Goal: Task Accomplishment & Management: Manage account settings

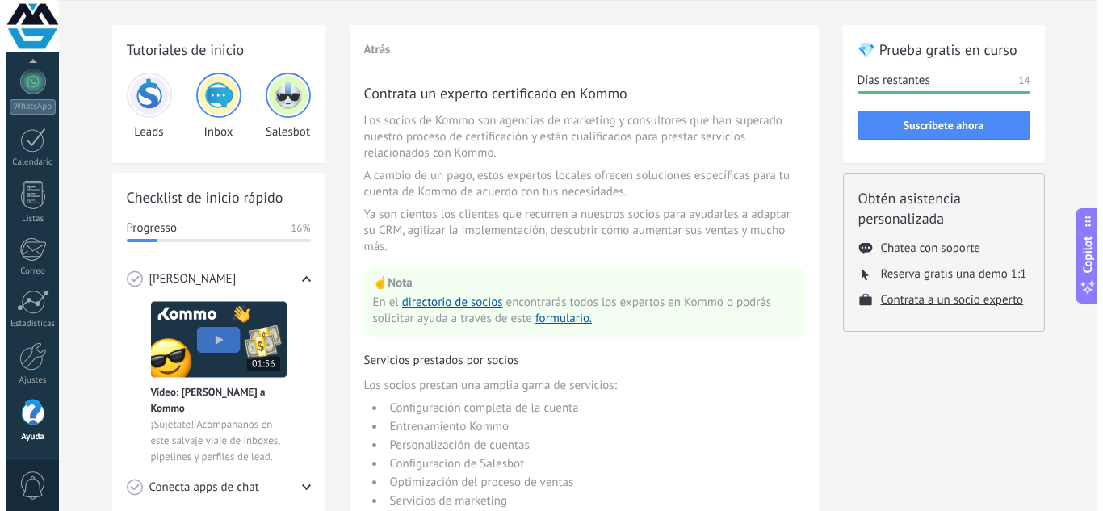
scroll to position [81, 0]
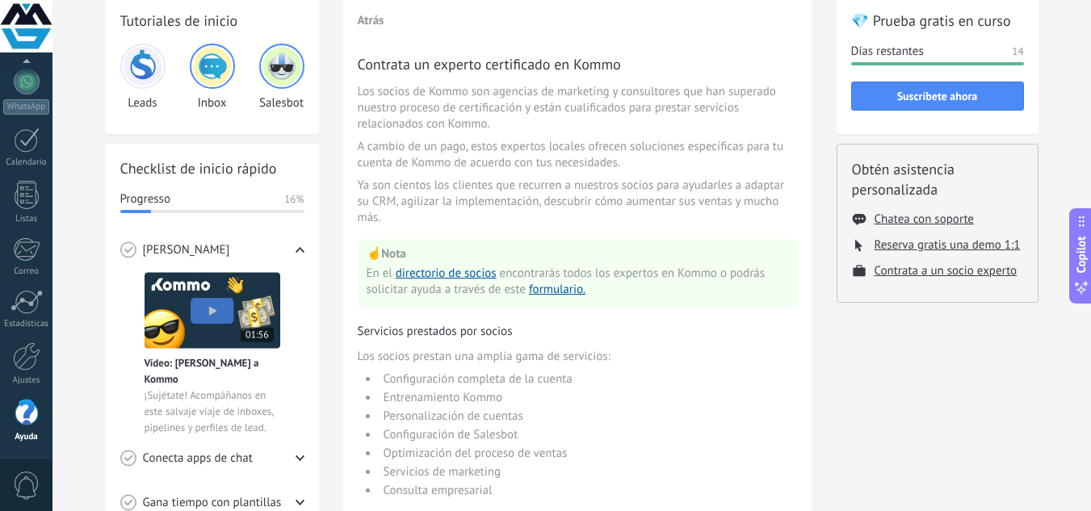
click at [204, 305] on img at bounding box center [213, 310] width 136 height 77
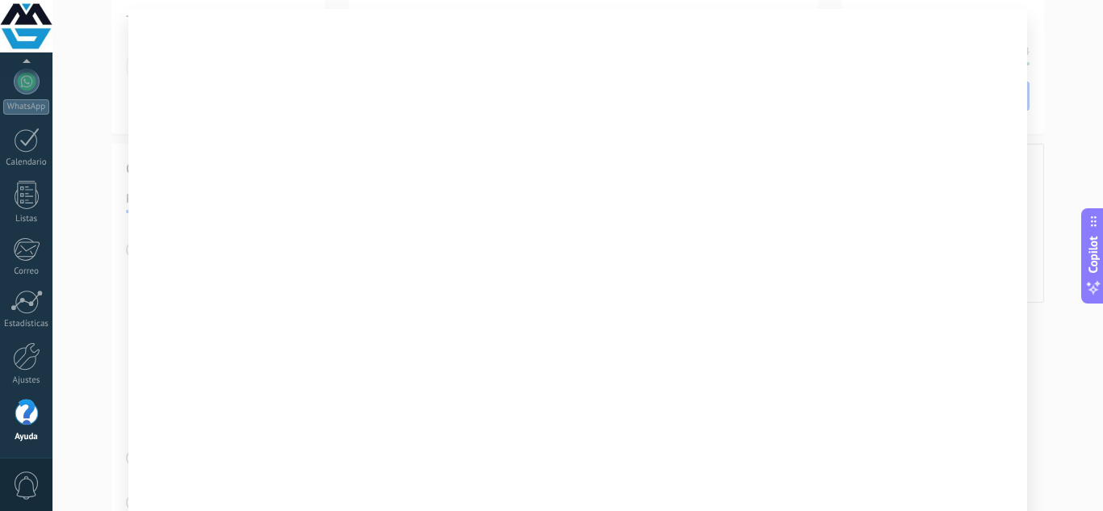
scroll to position [20, 0]
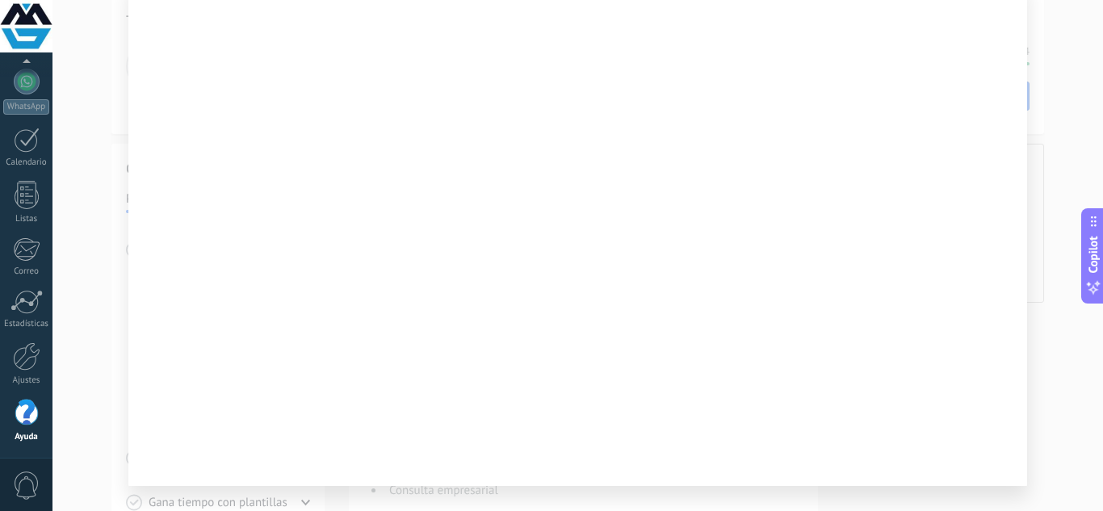
drag, startPoint x: 1042, startPoint y: 316, endPoint x: 1048, endPoint y: 346, distance: 30.4
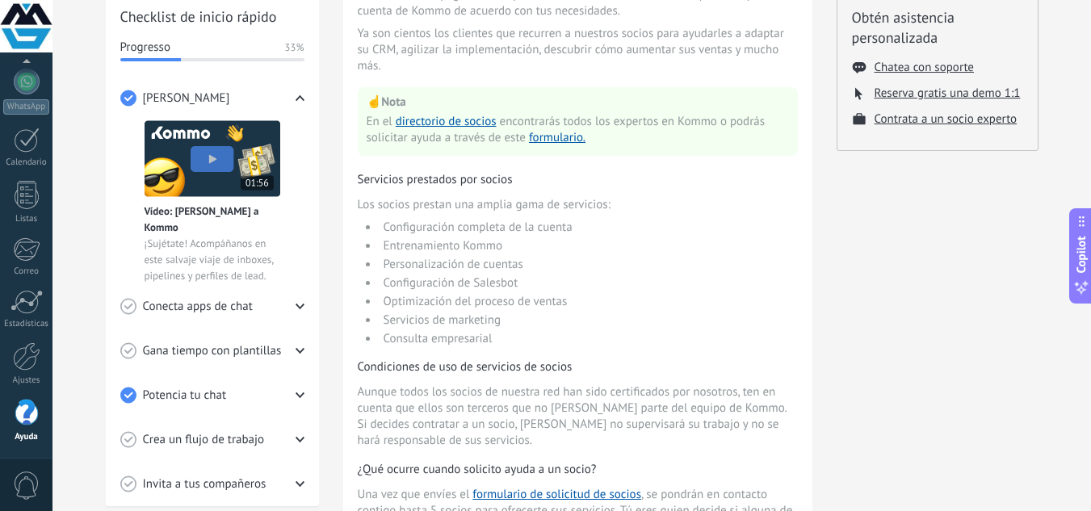
scroll to position [242, 0]
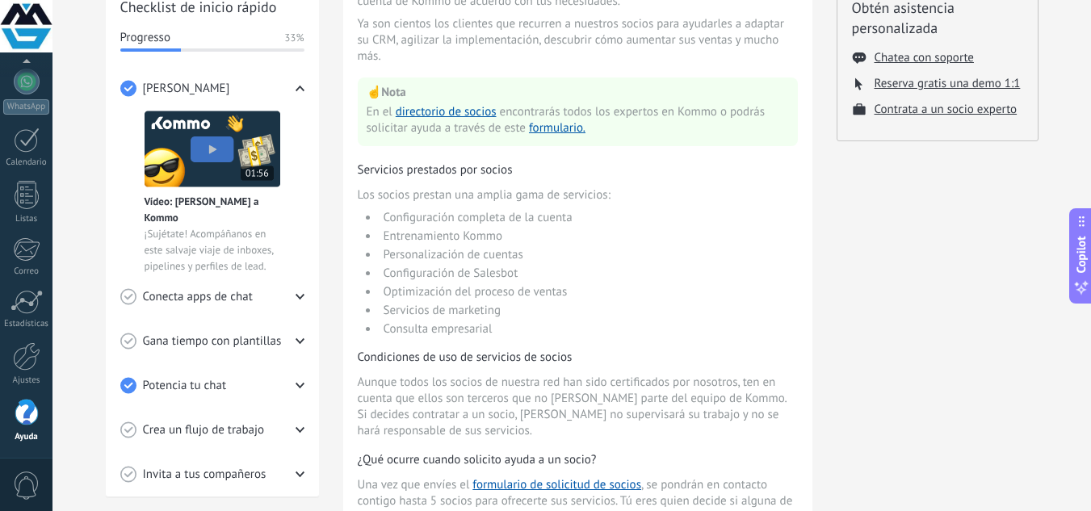
click at [300, 300] on div "Conecta apps de chat" at bounding box center [212, 296] width 184 height 44
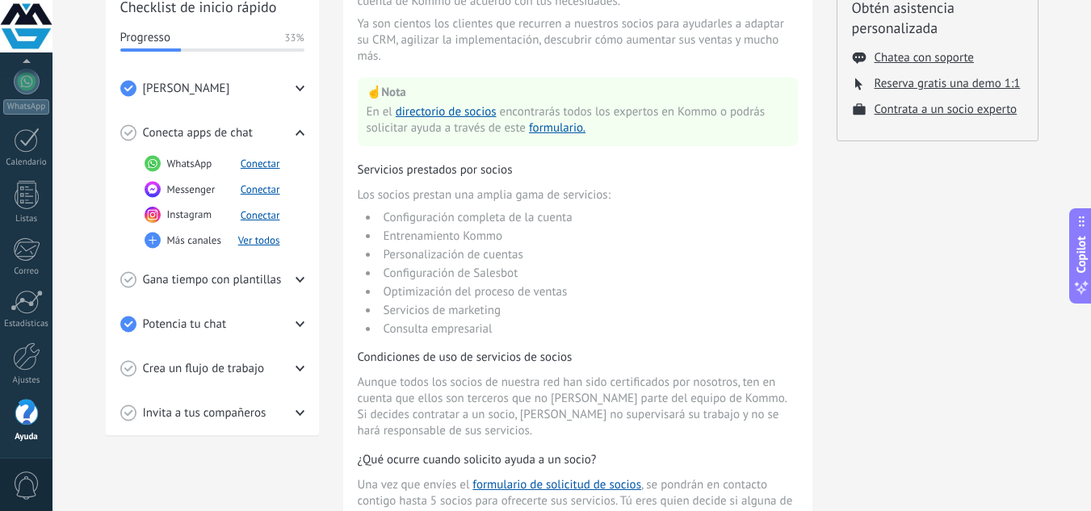
click at [249, 283] on span "Gana tiempo con plantillas" at bounding box center [212, 280] width 139 height 16
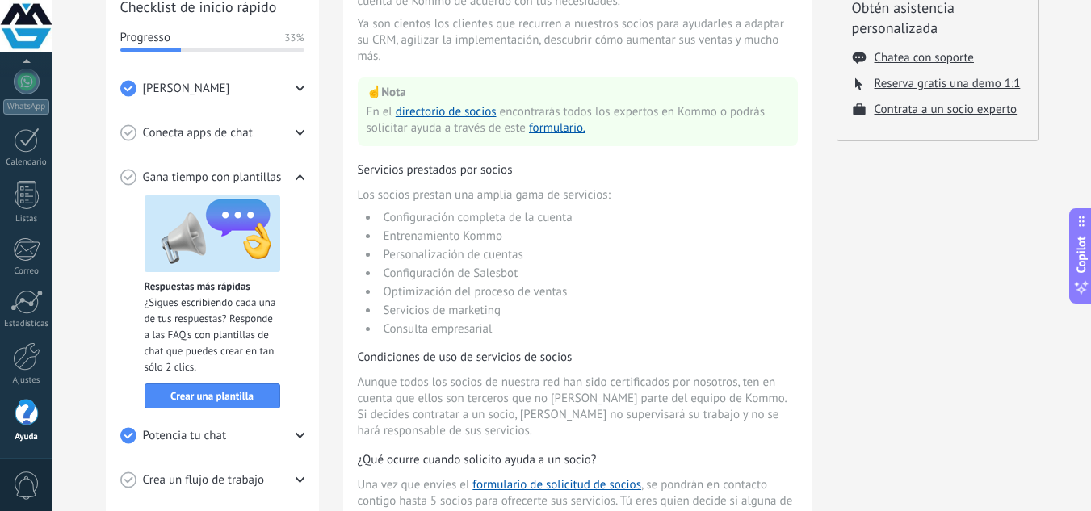
scroll to position [323, 0]
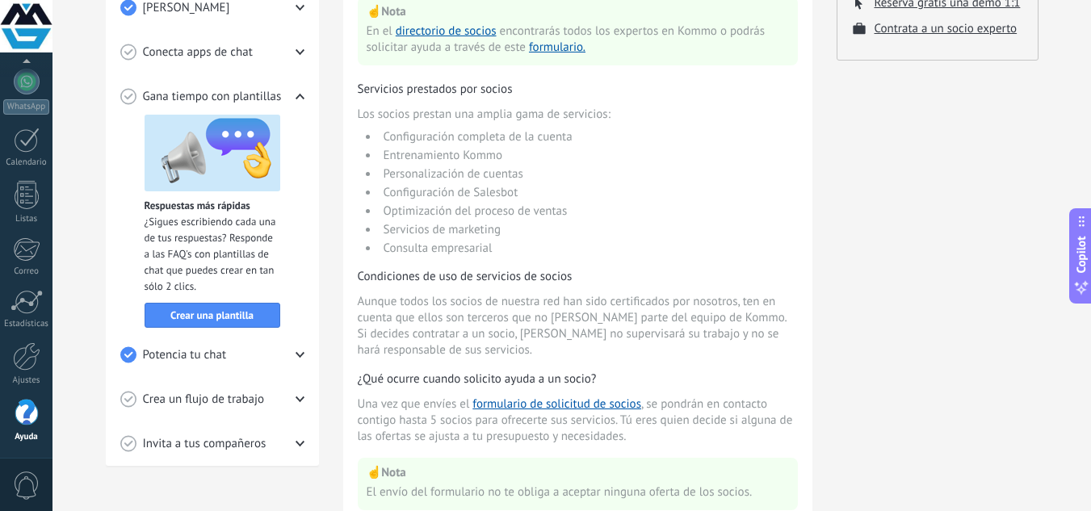
click at [298, 404] on div "Crea un flujo de trabajo" at bounding box center [212, 399] width 184 height 44
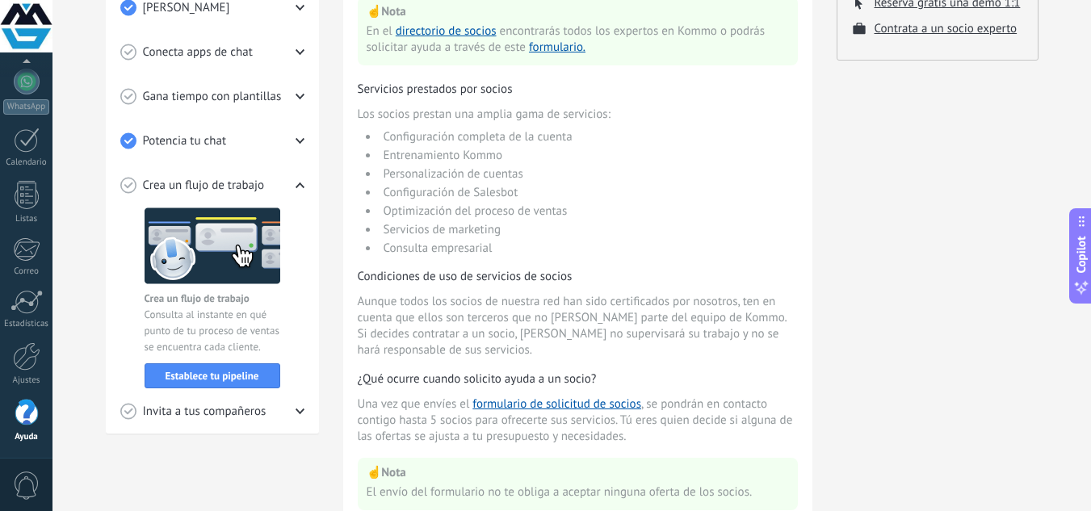
scroll to position [404, 0]
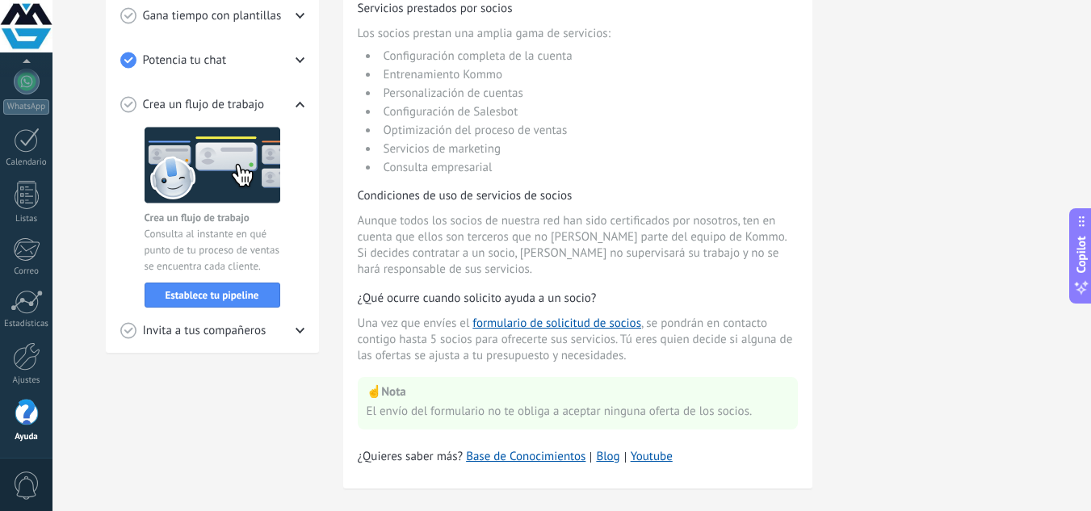
click at [306, 337] on div "Checklist de inicio rápido Progresso 33% Conoce Kommo Vídeo: [PERSON_NAME] a Ko…" at bounding box center [212, 87] width 213 height 532
click at [306, 325] on div "Checklist de inicio rápido Progresso 33% Conoce Kommo Vídeo: [PERSON_NAME] a Ko…" at bounding box center [212, 87] width 213 height 532
click at [304, 328] on icon at bounding box center [299, 330] width 9 height 9
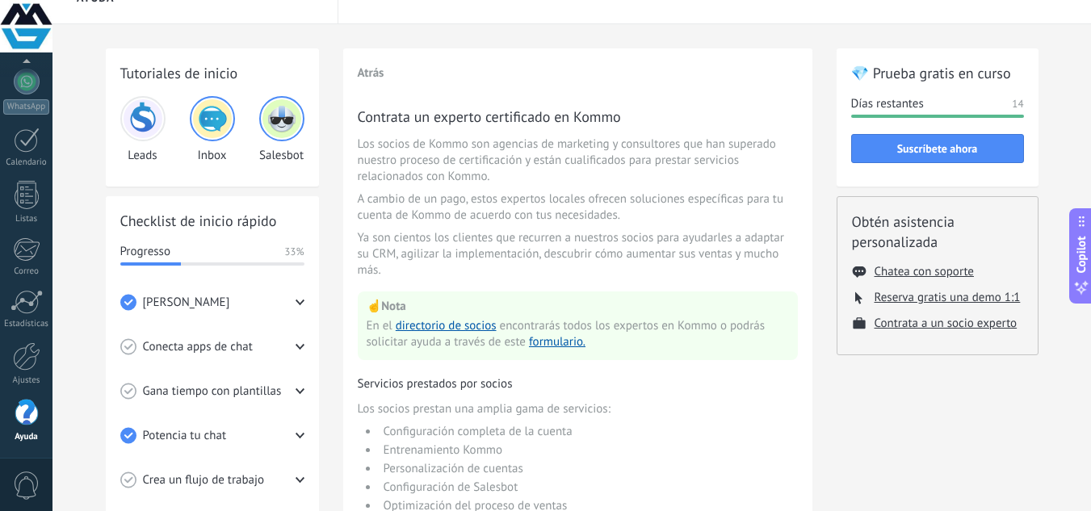
scroll to position [0, 0]
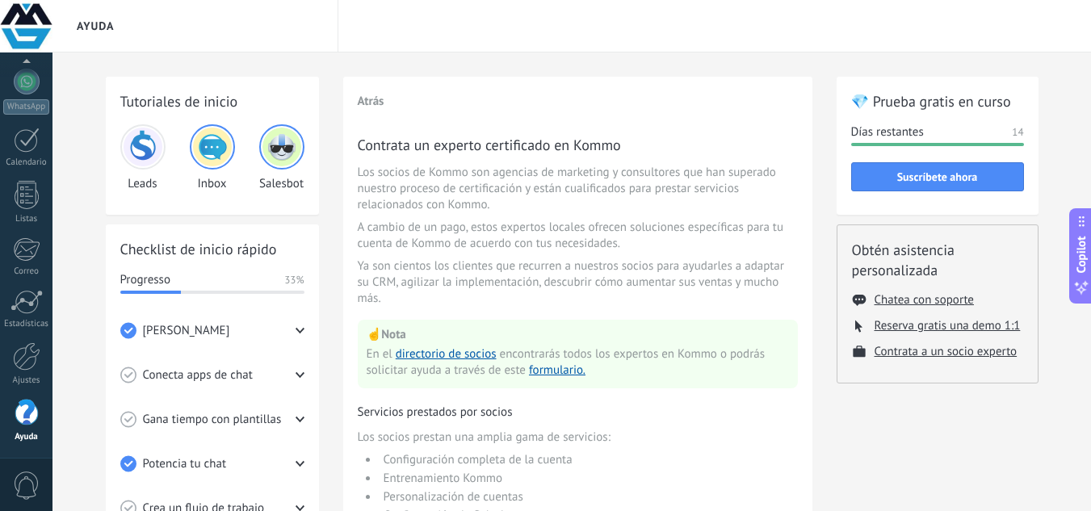
click at [216, 371] on span "Conecta apps de chat" at bounding box center [198, 375] width 110 height 16
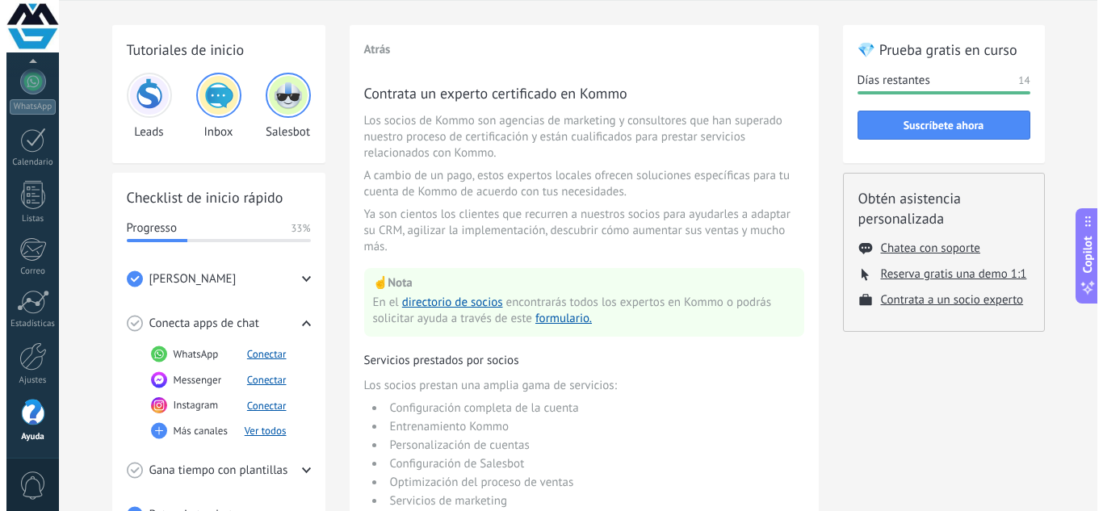
scroll to position [81, 0]
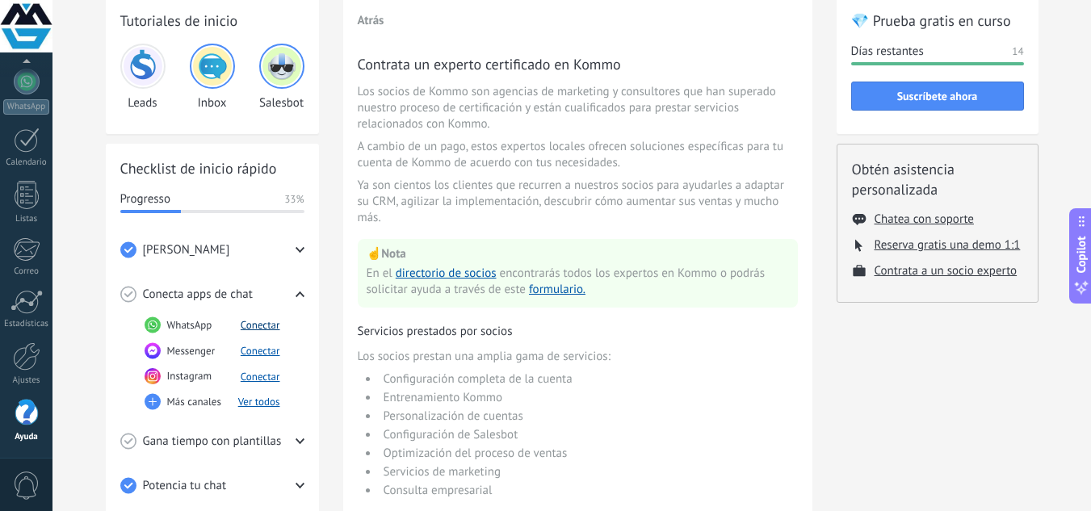
click at [263, 324] on button "Conectar" at bounding box center [261, 325] width 40 height 14
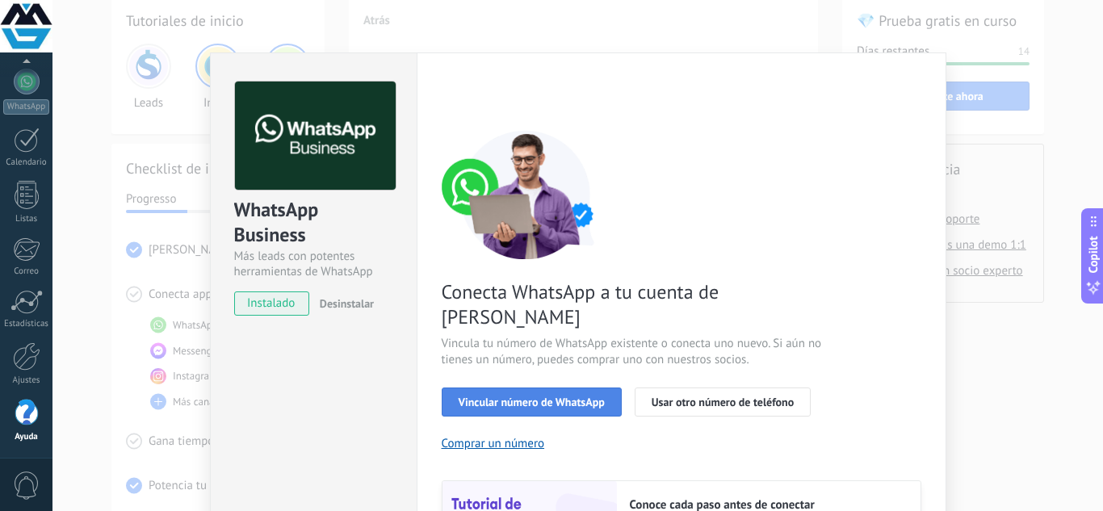
click at [521, 396] on span "Vincular número de WhatsApp" at bounding box center [532, 401] width 146 height 11
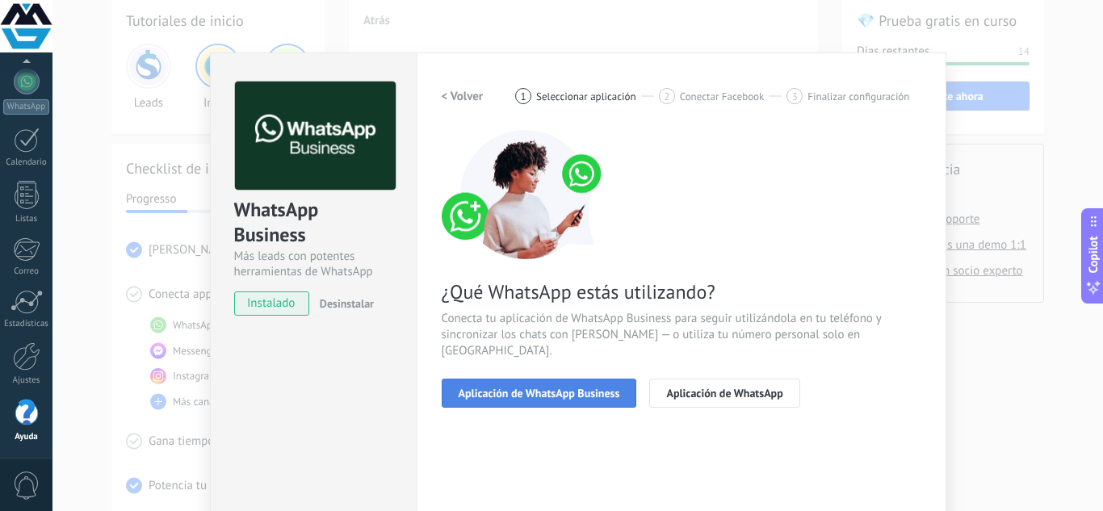
click at [613, 388] on span "Aplicación de WhatsApp Business" at bounding box center [539, 393] width 161 height 11
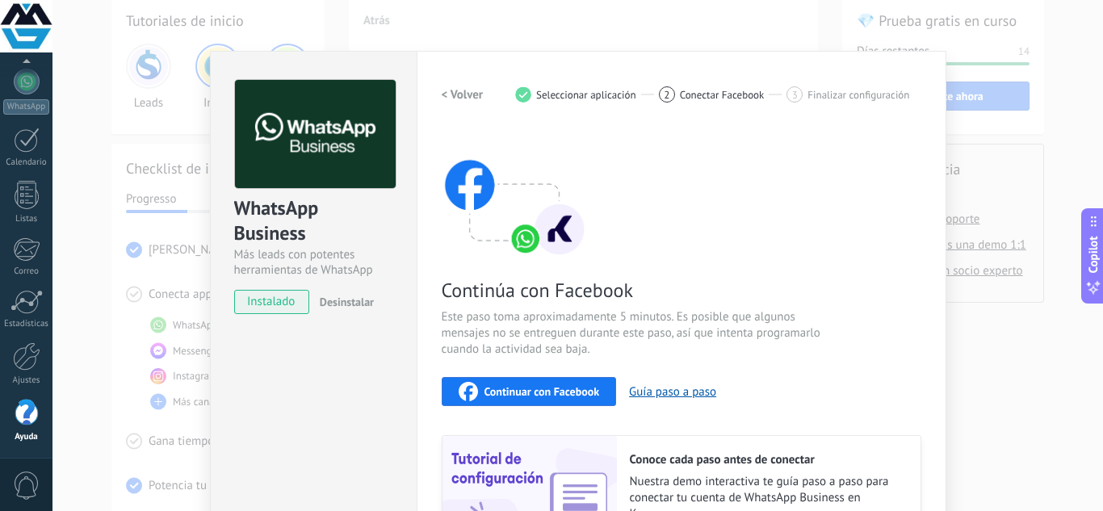
scroll to position [0, 0]
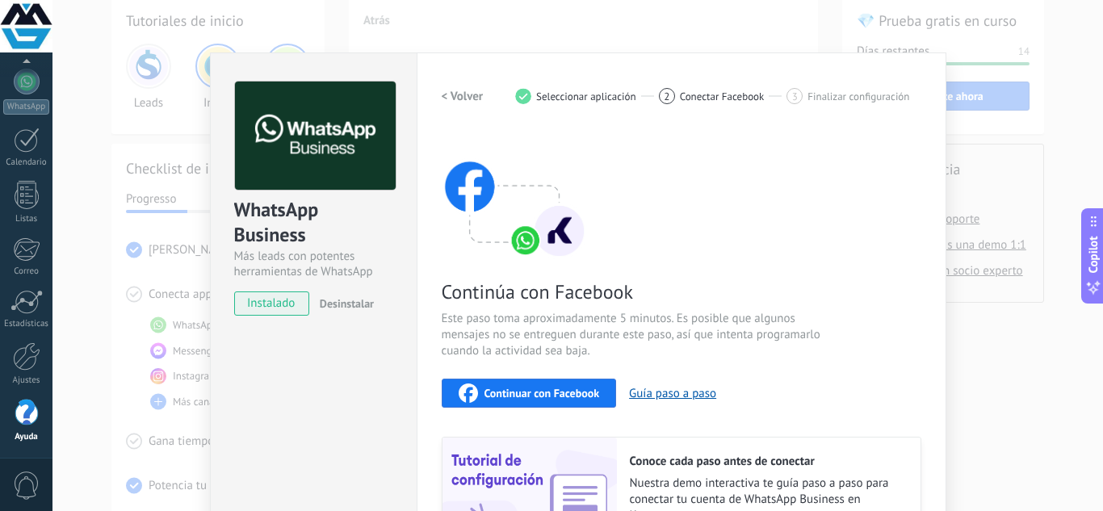
click at [588, 395] on span "Continuar con Facebook" at bounding box center [541, 393] width 115 height 11
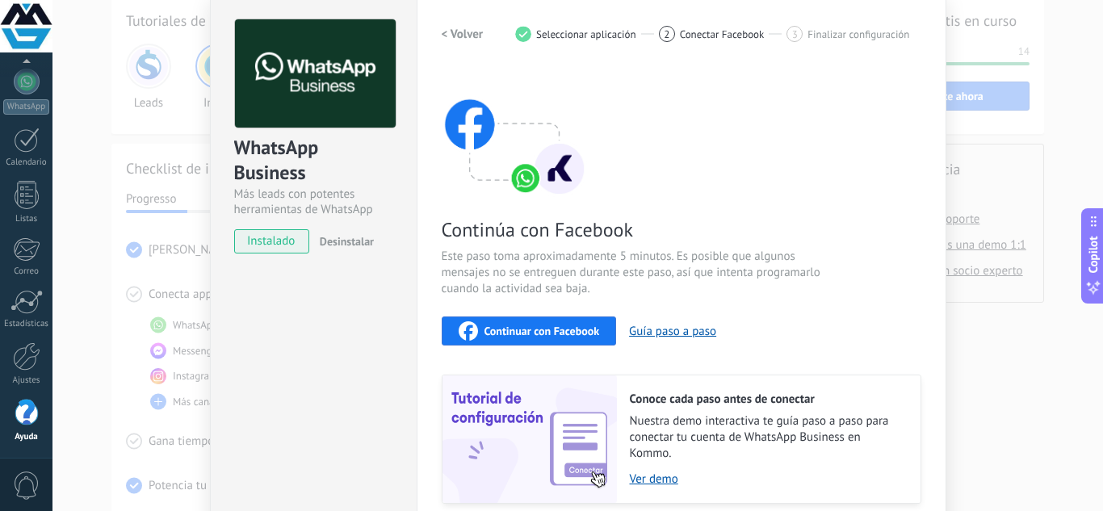
scroll to position [187, 0]
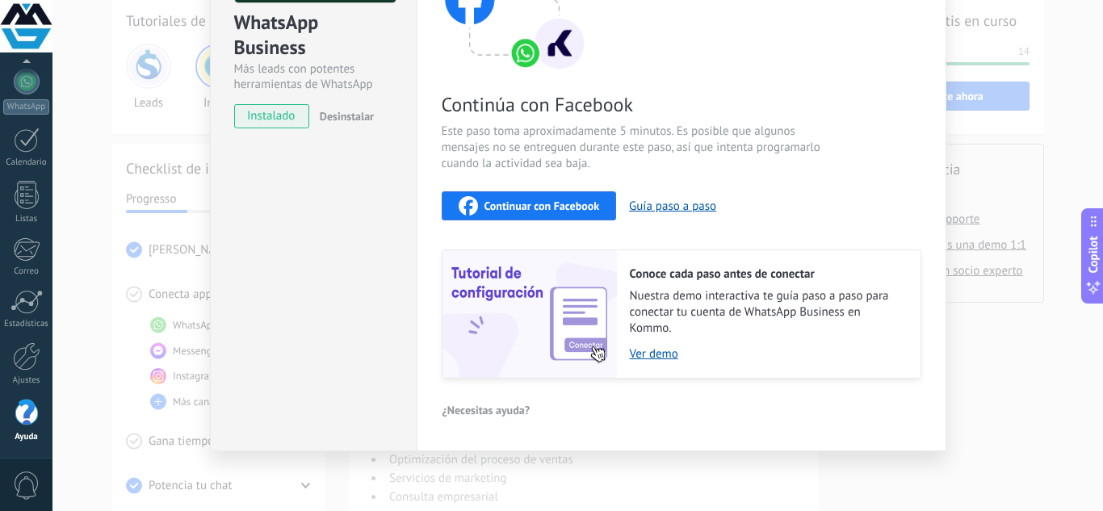
click at [983, 308] on div "WhatsApp Business Más leads con potentes herramientas de WhatsApp instalado Des…" at bounding box center [577, 255] width 1050 height 511
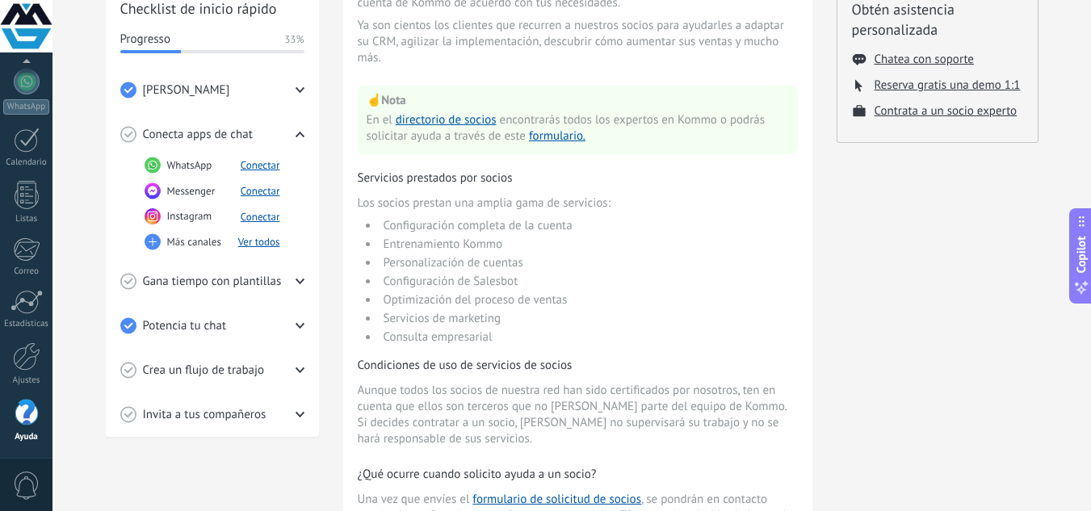
scroll to position [242, 0]
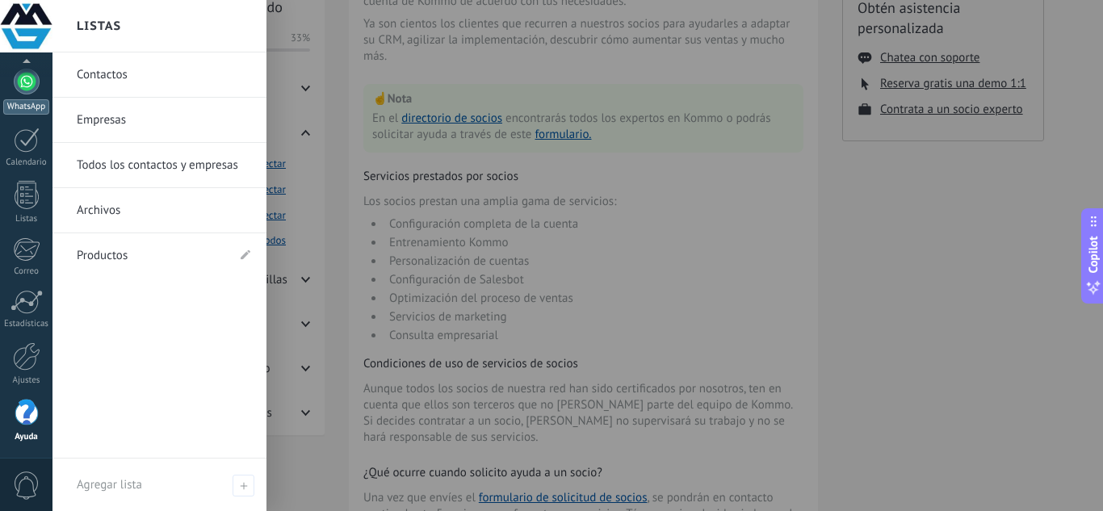
click at [16, 80] on div at bounding box center [27, 82] width 26 height 26
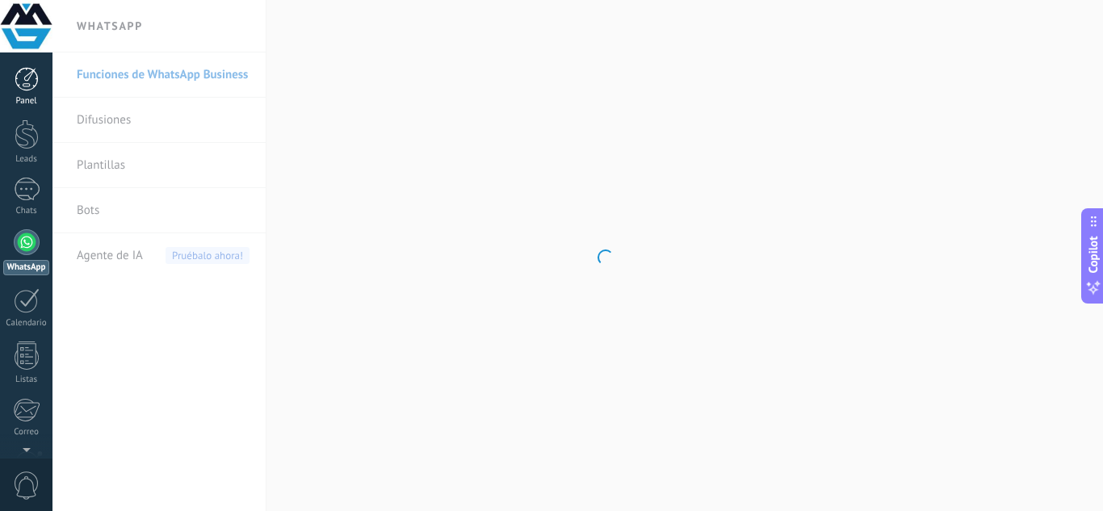
click at [38, 90] on div at bounding box center [27, 79] width 24 height 24
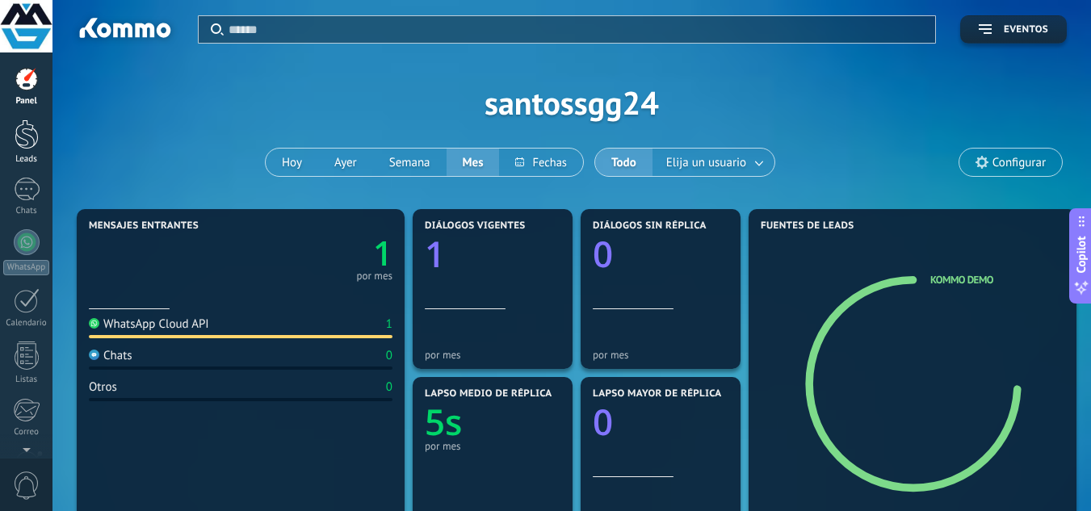
click at [31, 123] on div at bounding box center [27, 134] width 24 height 30
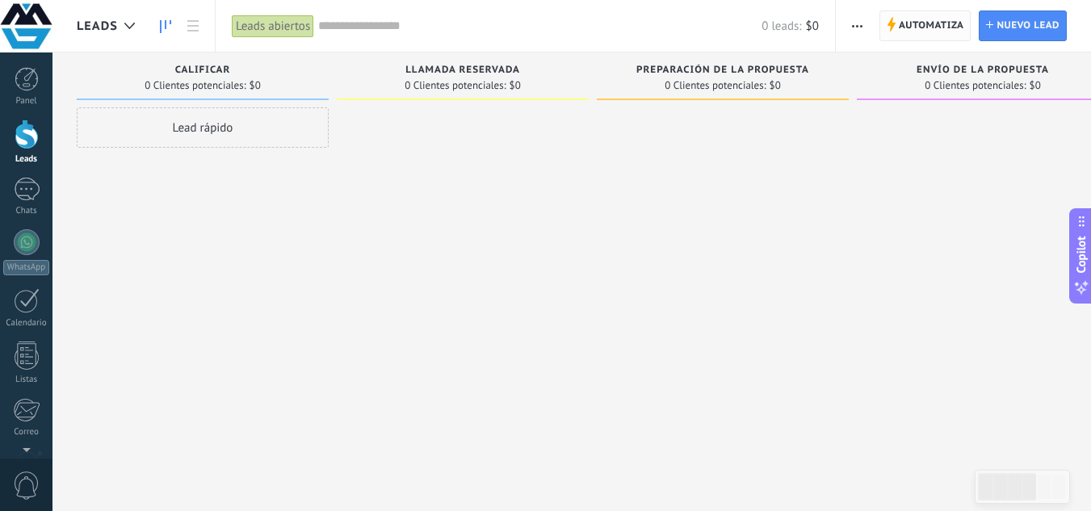
click at [946, 36] on span "Automatiza" at bounding box center [931, 25] width 65 height 29
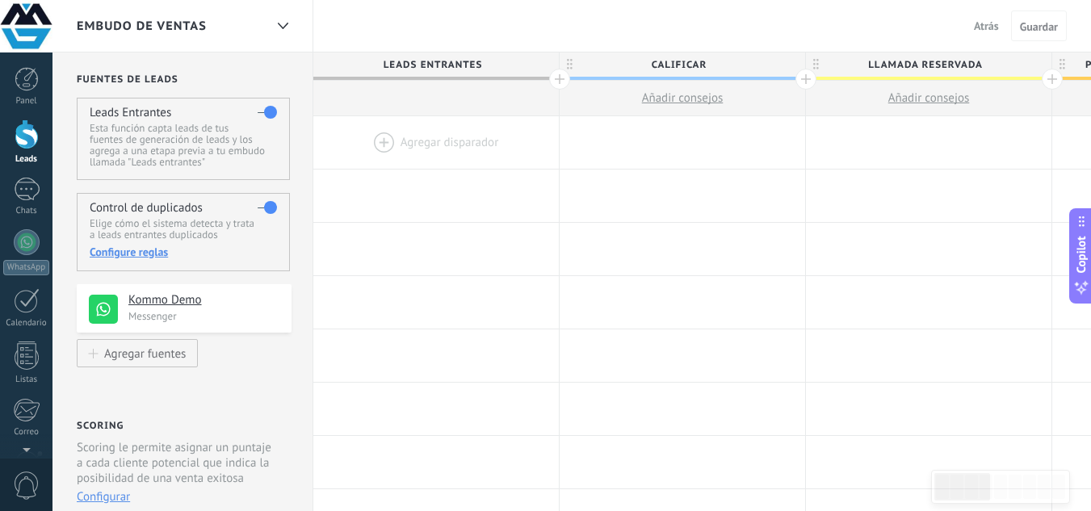
drag, startPoint x: 145, startPoint y: 319, endPoint x: 476, endPoint y: 149, distance: 372.6
click at [459, 182] on div at bounding box center [435, 196] width 245 height 52
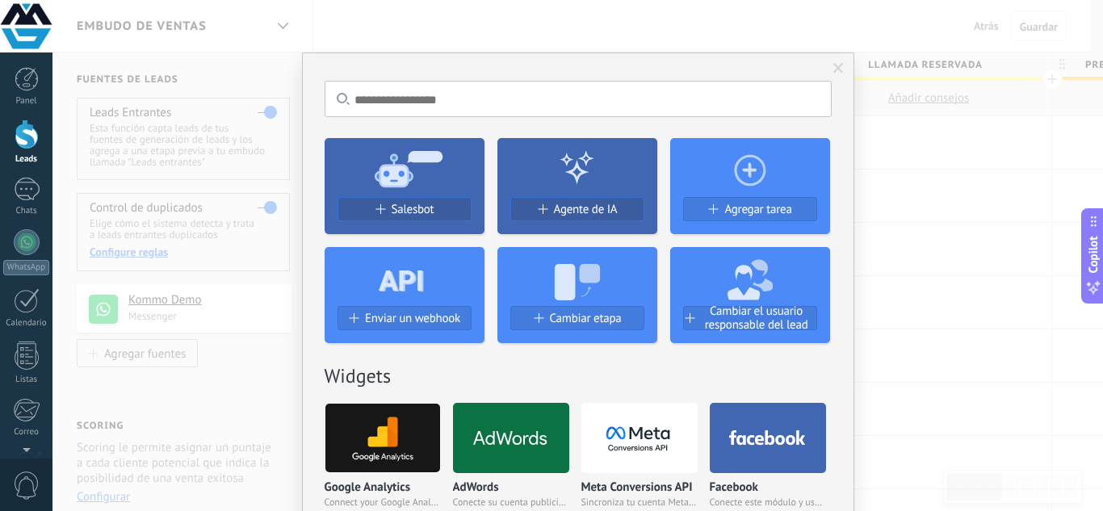
click at [842, 69] on span at bounding box center [838, 68] width 27 height 27
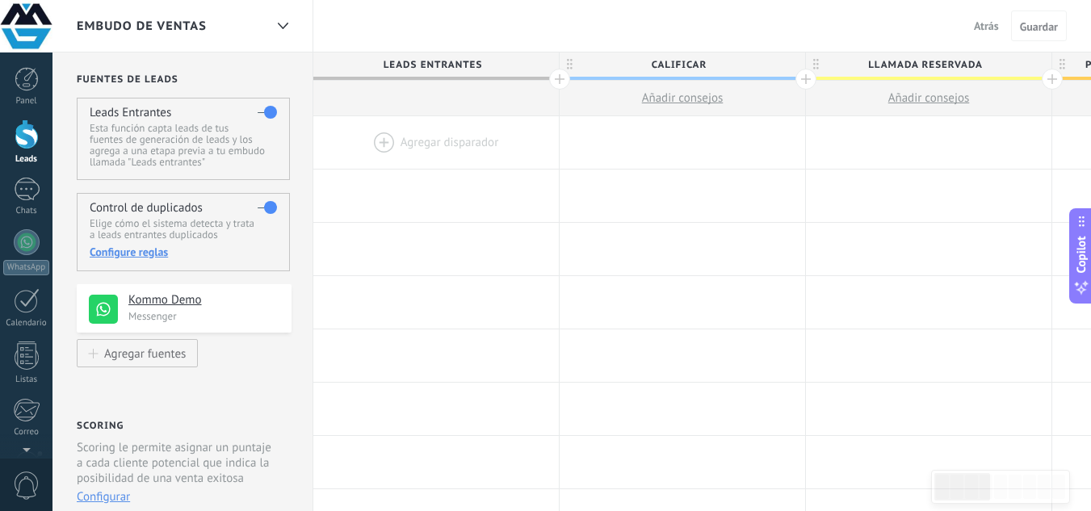
click at [371, 140] on div at bounding box center [435, 142] width 245 height 52
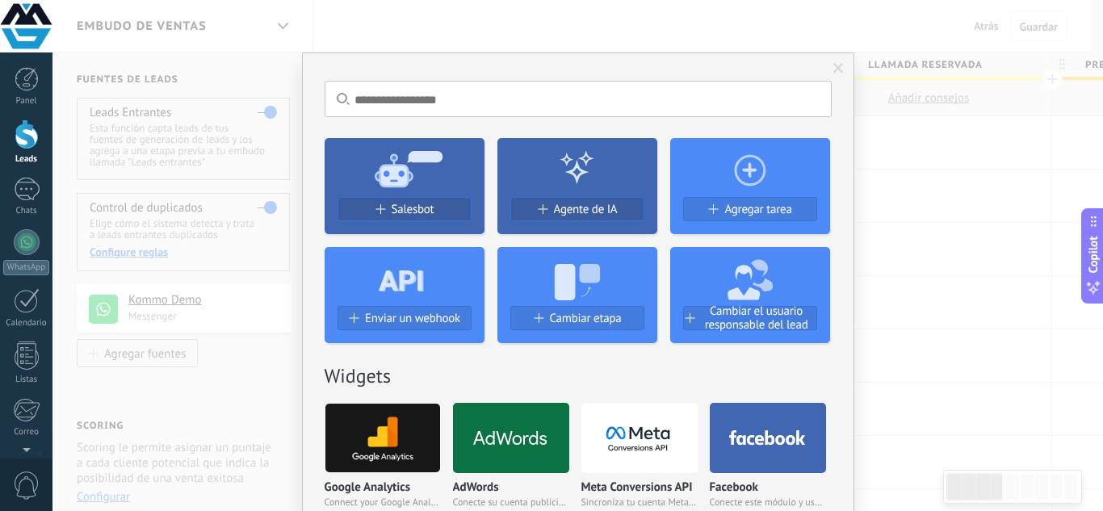
scroll to position [0, 2]
click at [556, 211] on span "Agente de IA" at bounding box center [586, 210] width 64 height 14
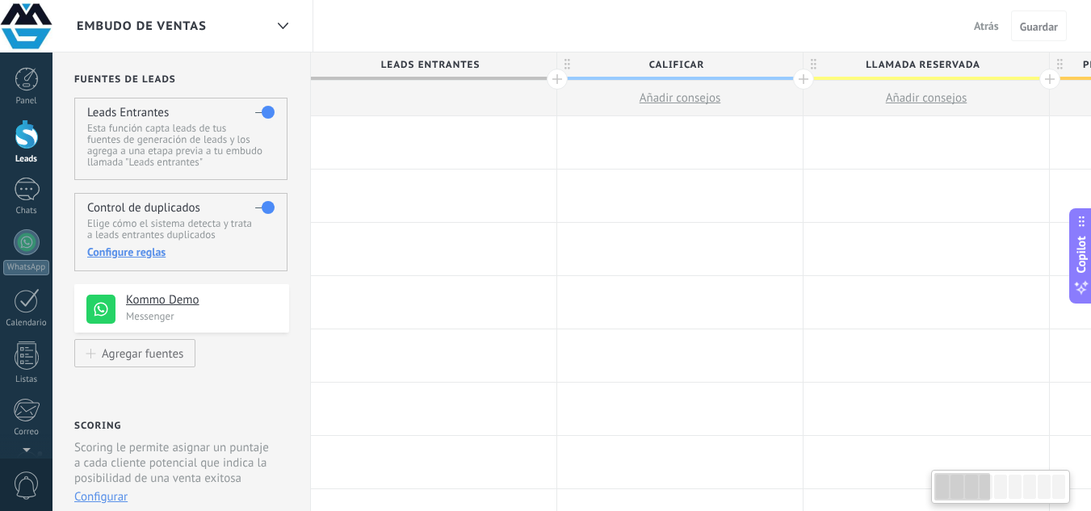
click at [435, 136] on div at bounding box center [433, 142] width 245 height 52
click at [501, 89] on div at bounding box center [433, 99] width 245 height 36
click at [394, 168] on div at bounding box center [433, 142] width 245 height 52
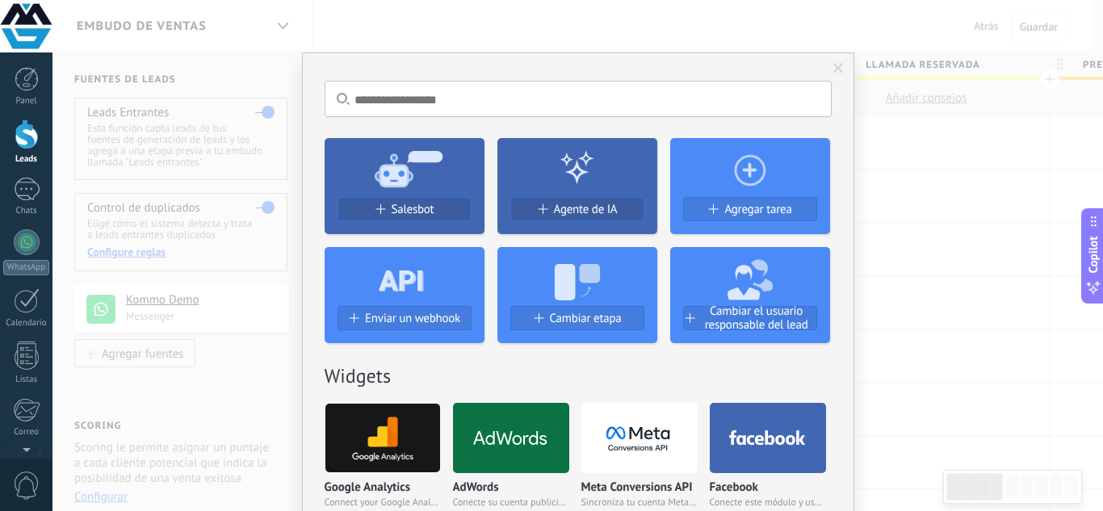
click at [394, 168] on use at bounding box center [409, 168] width 68 height 36
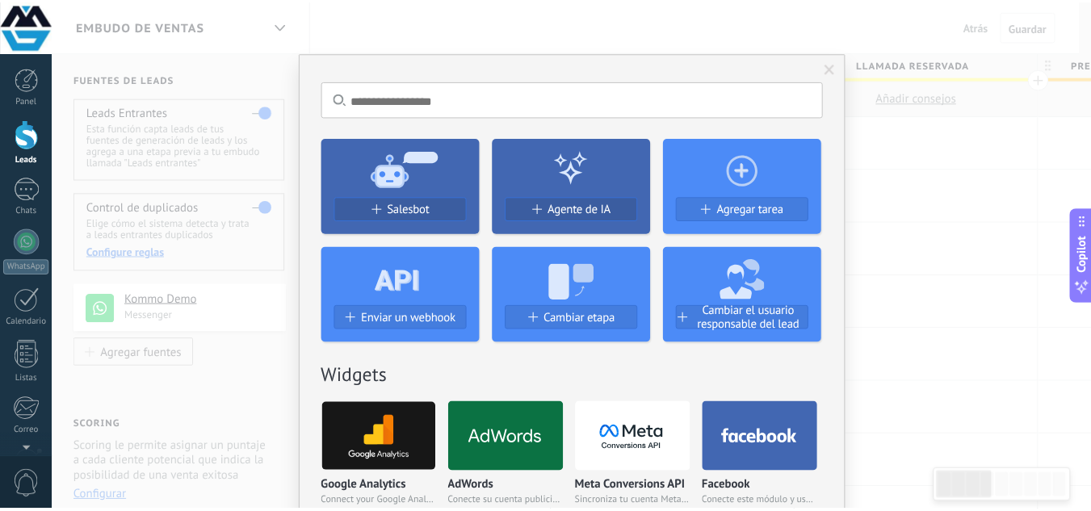
scroll to position [0, 3]
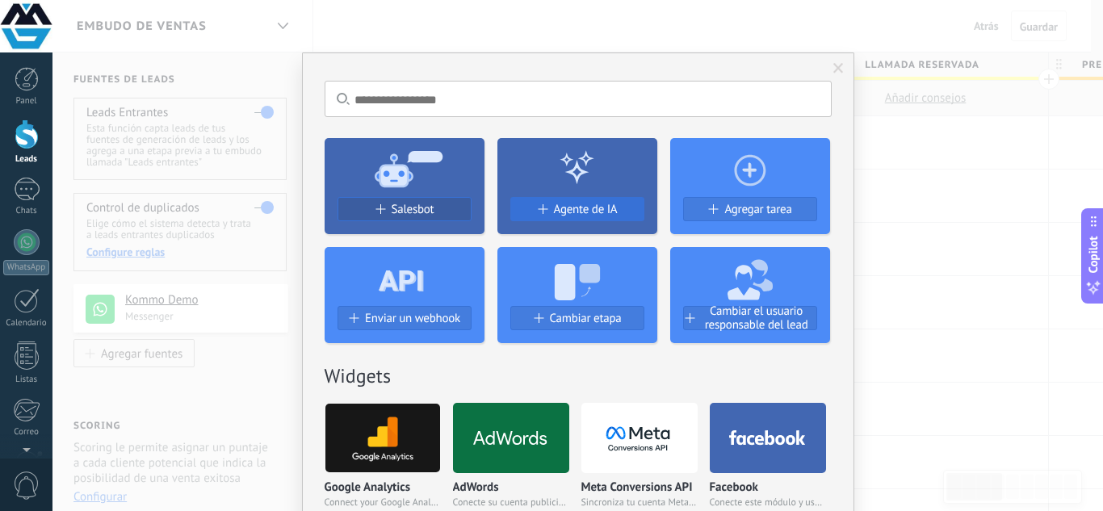
click at [589, 211] on span "Agente de IA" at bounding box center [586, 210] width 64 height 14
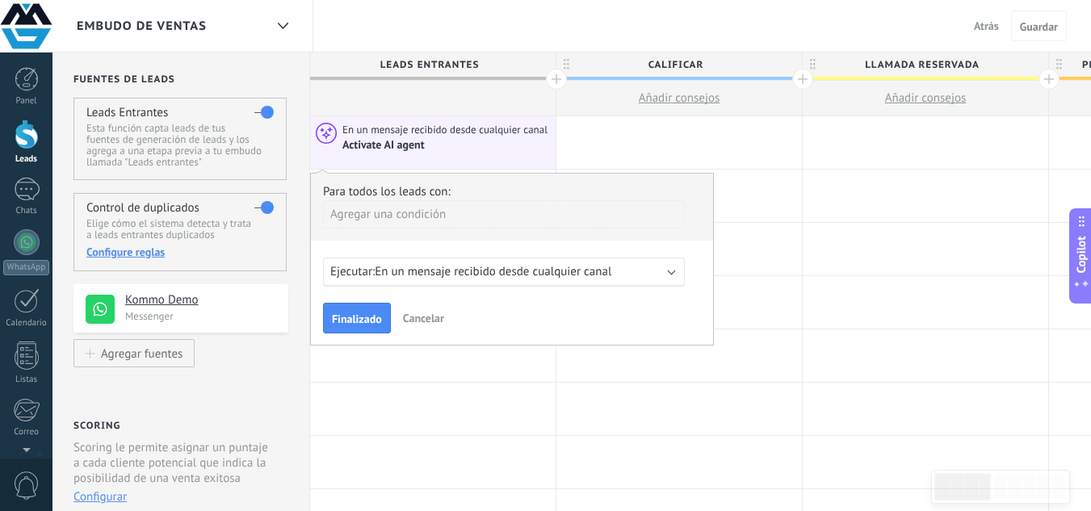
click at [404, 210] on div "Agregar una condición" at bounding box center [504, 214] width 362 height 28
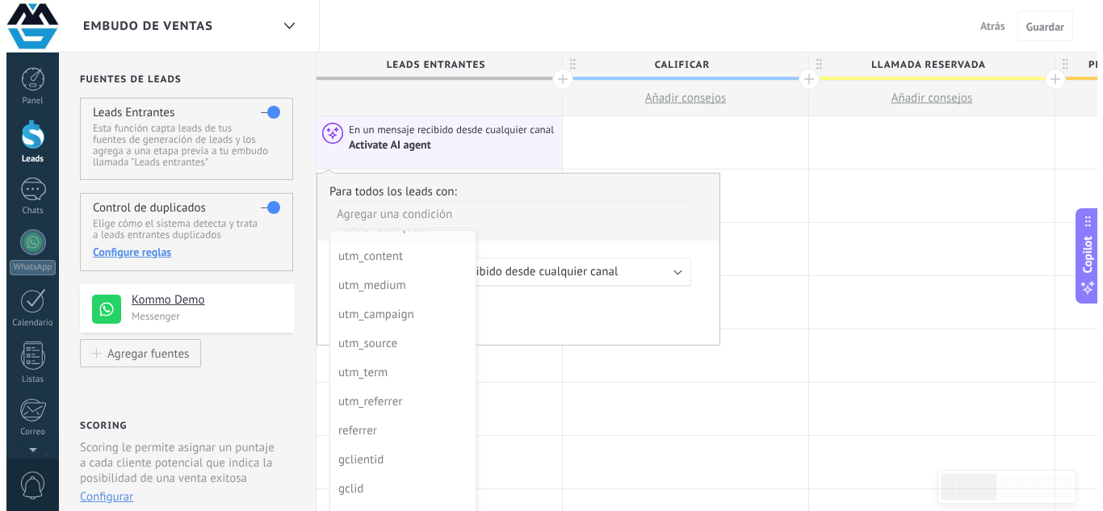
scroll to position [116, 0]
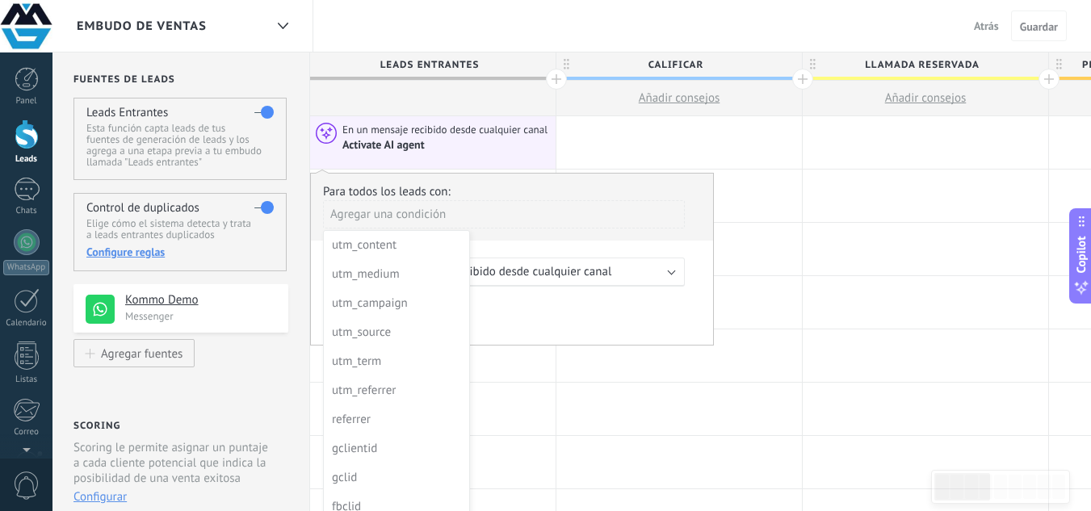
click at [611, 321] on div at bounding box center [512, 259] width 402 height 171
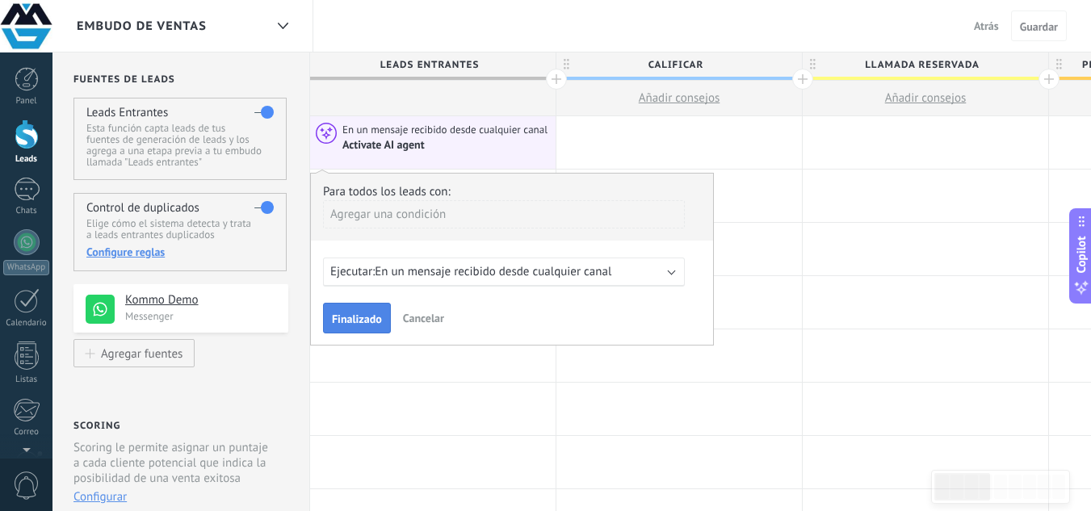
click at [368, 317] on span "Finalizado" at bounding box center [357, 318] width 50 height 11
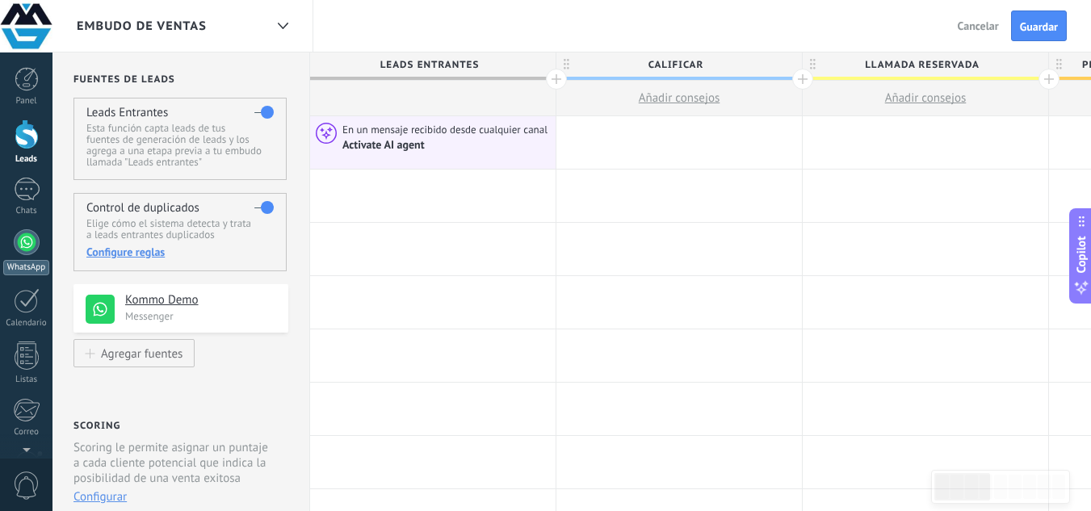
click at [37, 246] on div at bounding box center [27, 242] width 26 height 26
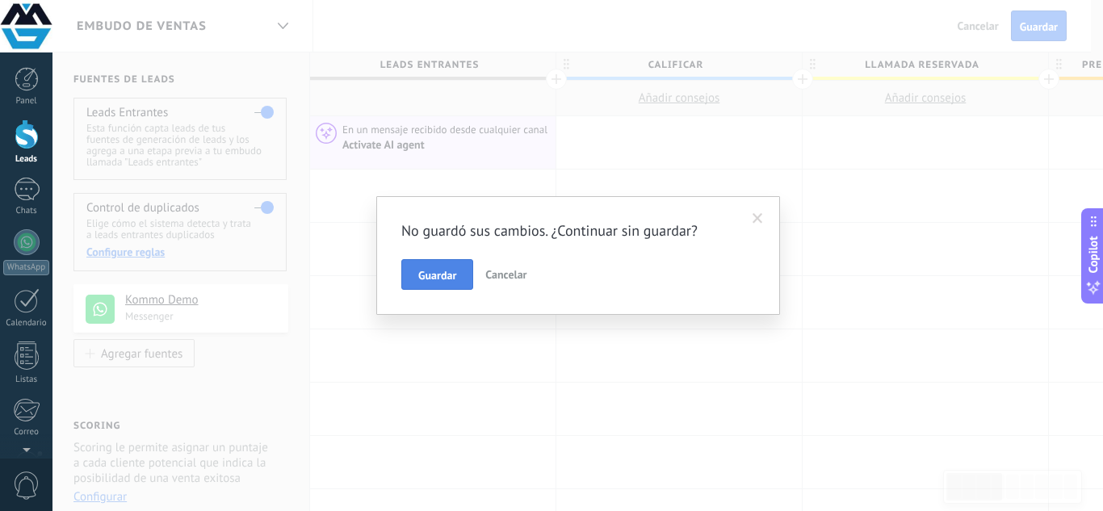
click at [446, 270] on span "Guardar" at bounding box center [437, 275] width 38 height 11
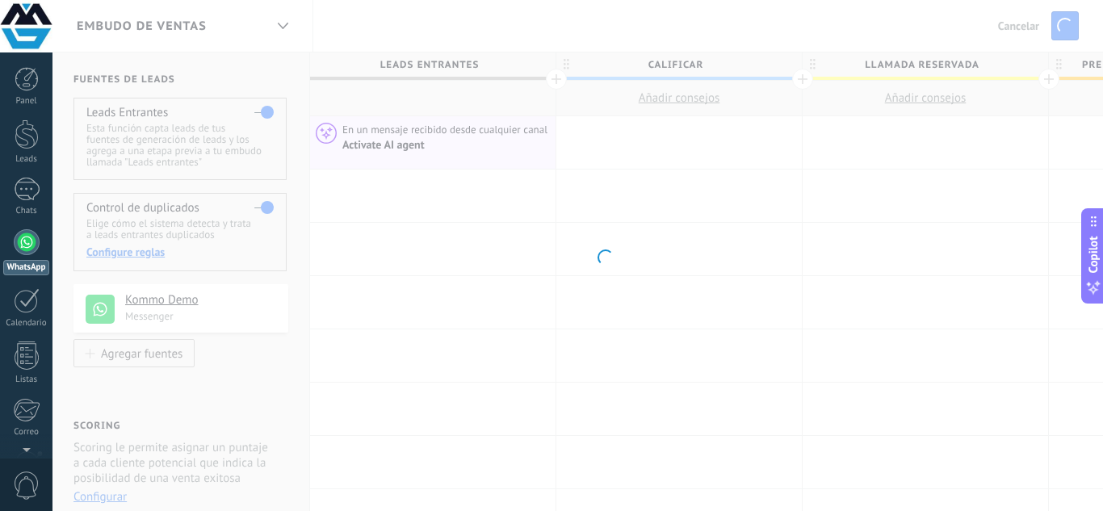
click at [33, 234] on div at bounding box center [27, 242] width 26 height 26
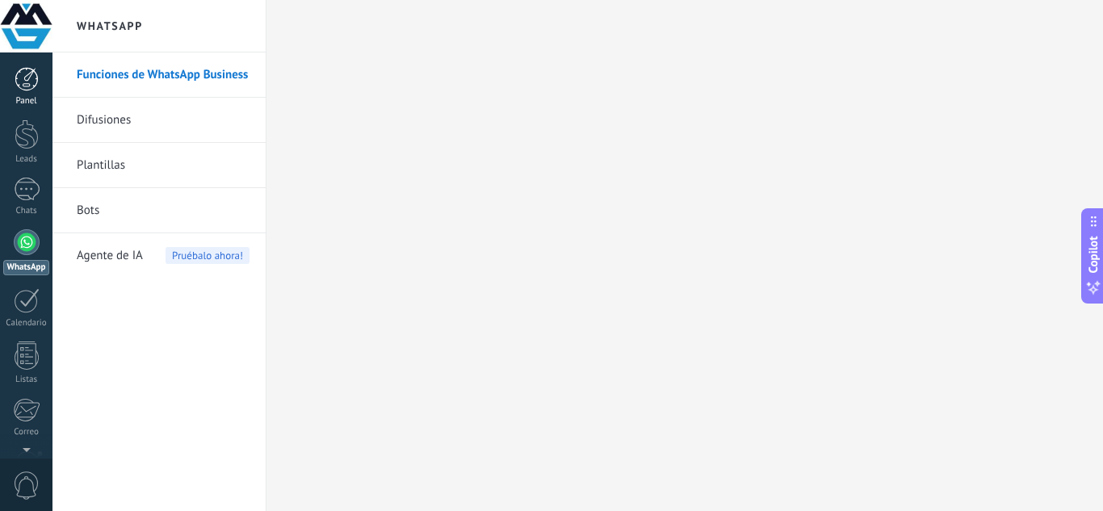
click at [37, 98] on div "Panel" at bounding box center [26, 101] width 47 height 10
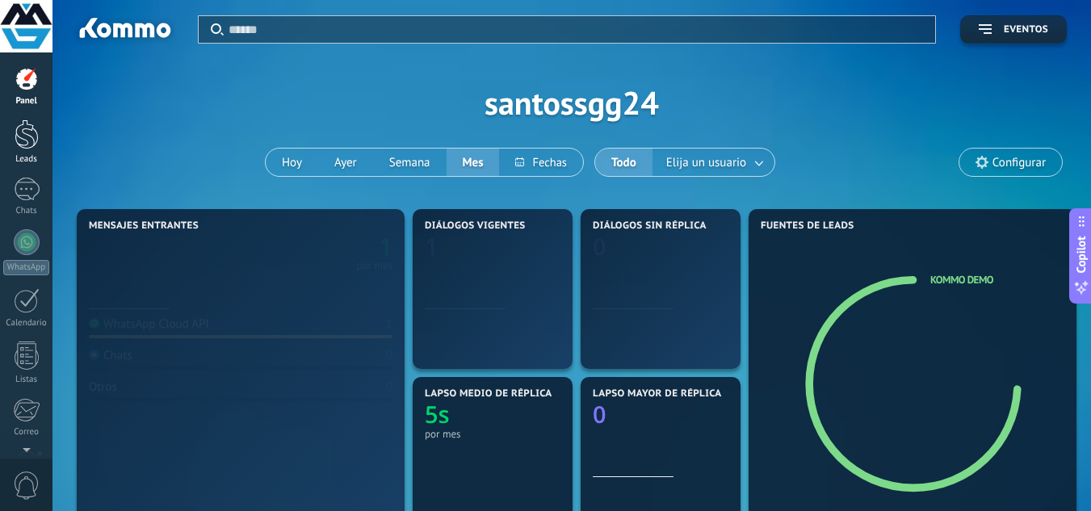
click at [31, 144] on div at bounding box center [27, 134] width 24 height 30
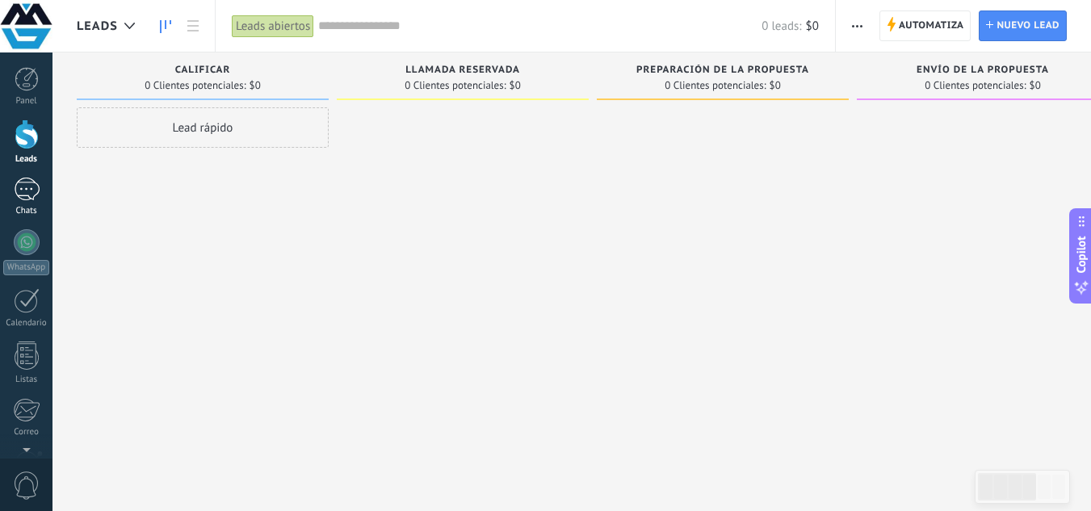
click at [31, 182] on div at bounding box center [27, 189] width 26 height 23
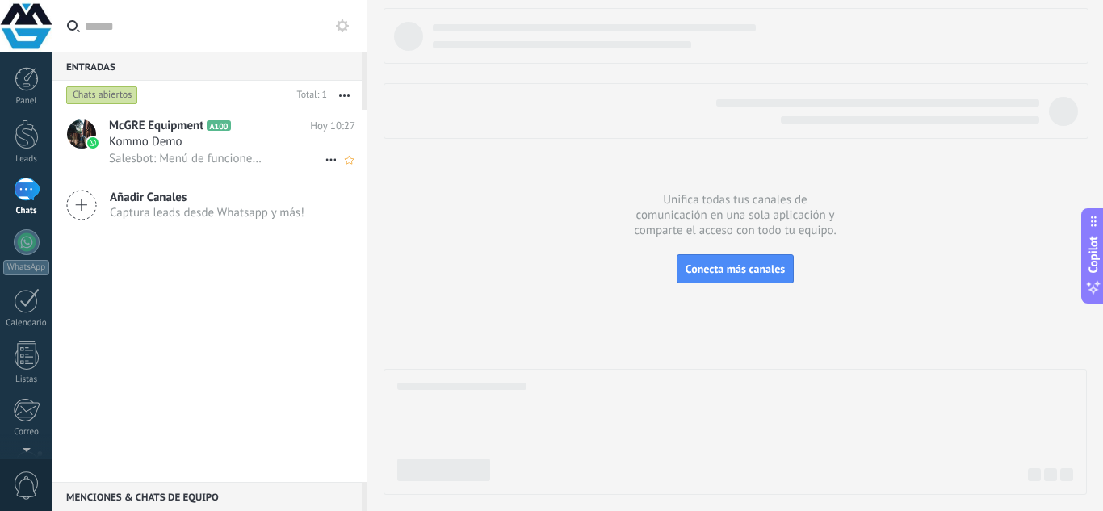
click at [220, 137] on div "Kommo Demo" at bounding box center [232, 142] width 246 height 16
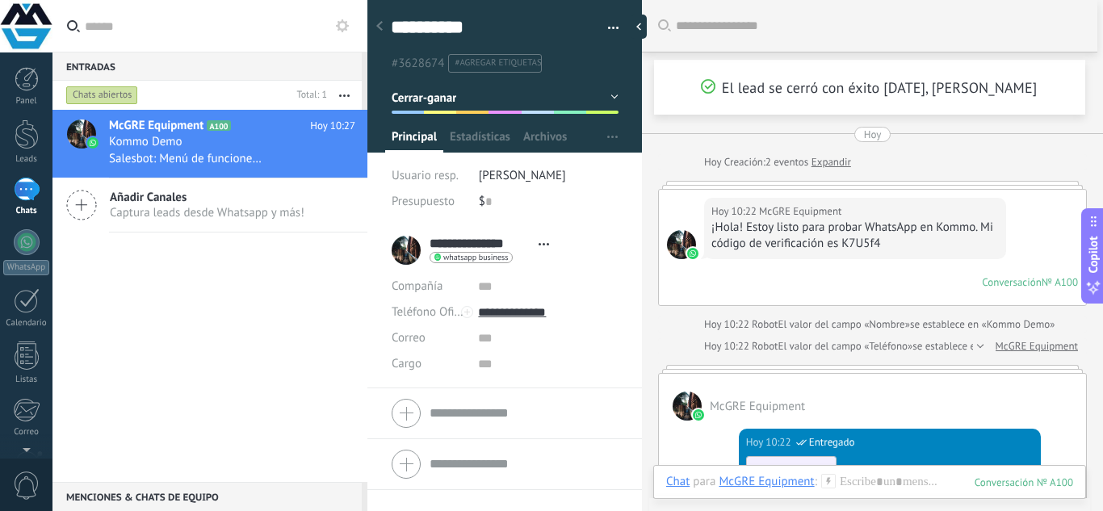
click at [742, 81] on span "El lead se cerró con éxito [DATE], [PERSON_NAME]" at bounding box center [869, 87] width 334 height 19
click at [701, 82] on use at bounding box center [708, 86] width 14 height 14
click at [840, 111] on div "El lead se cerró con éxito [DATE], [PERSON_NAME]" at bounding box center [869, 87] width 431 height 55
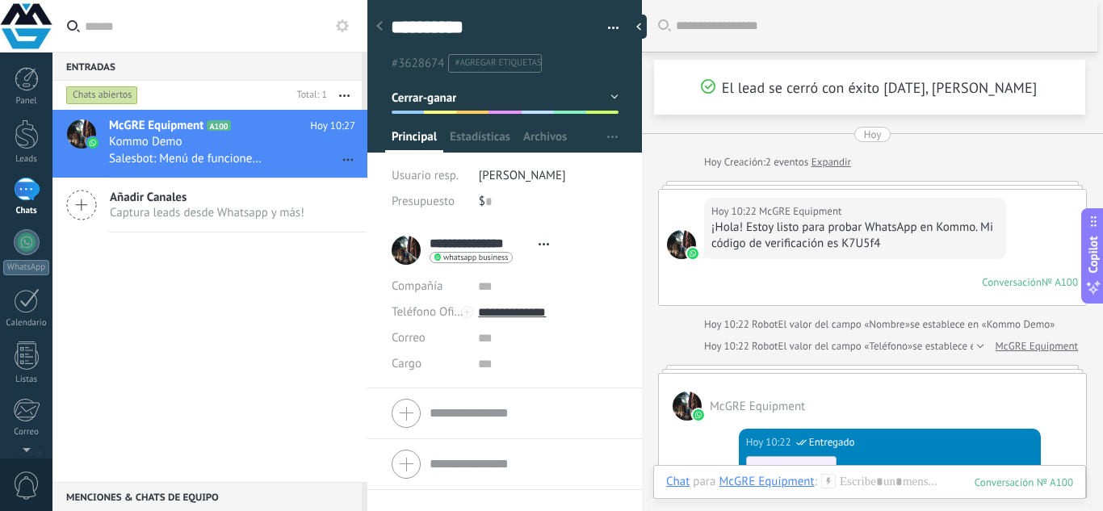
click at [107, 197] on div "Añadir Canales Captura leads desde Whatsapp y más!" at bounding box center [209, 205] width 315 height 54
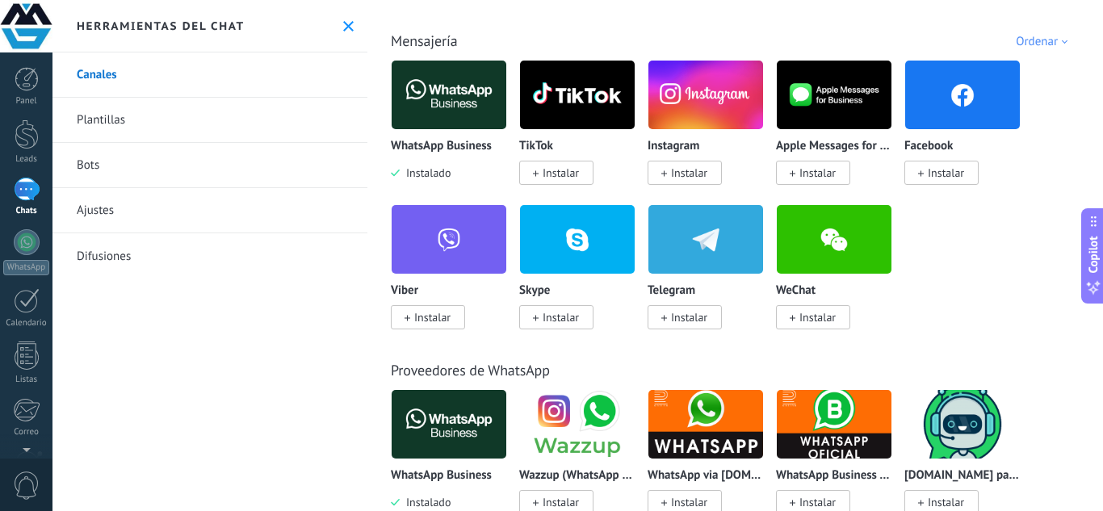
scroll to position [323, 0]
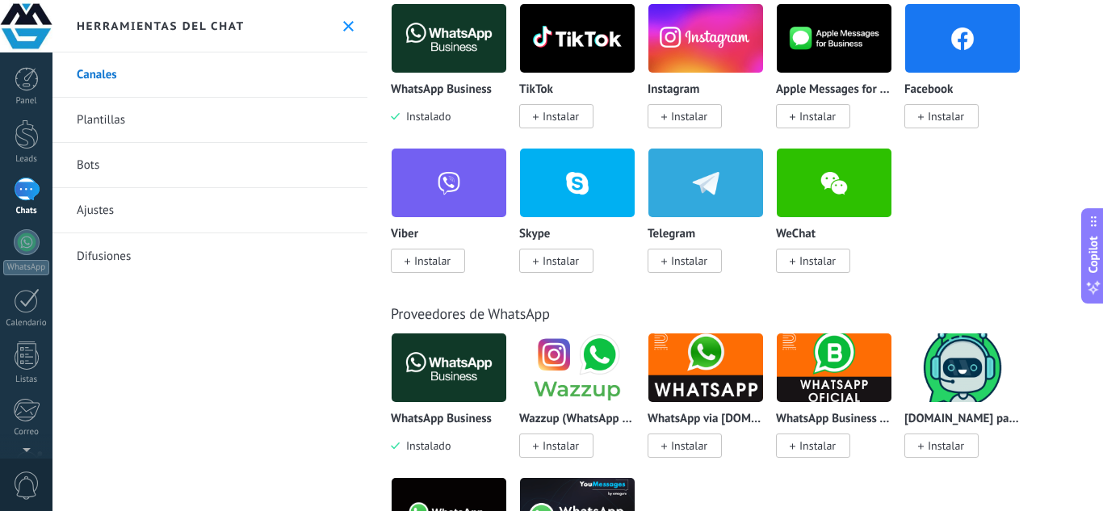
click at [705, 117] on span "Instalar" at bounding box center [689, 116] width 36 height 15
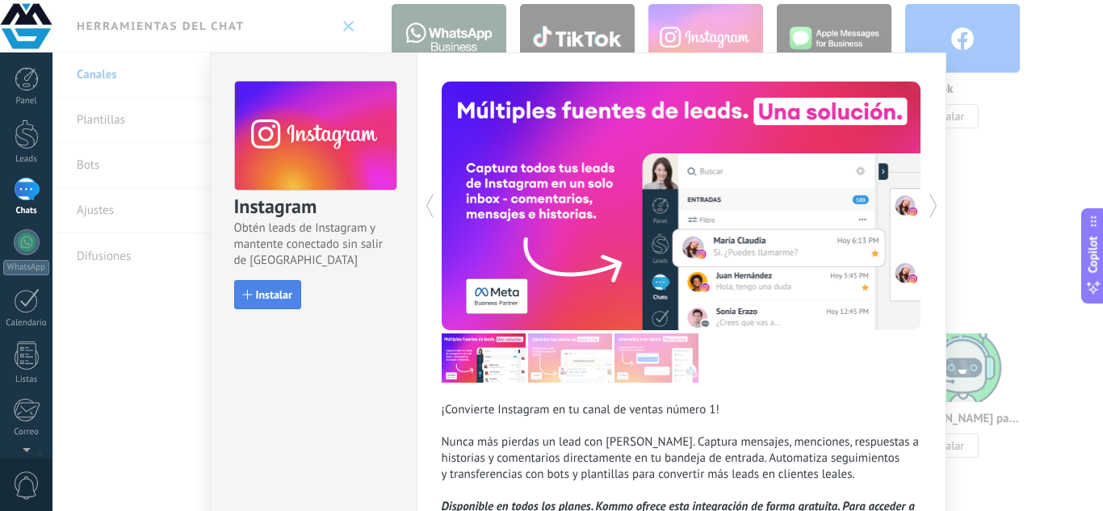
click at [278, 289] on span "Instalar" at bounding box center [274, 294] width 36 height 11
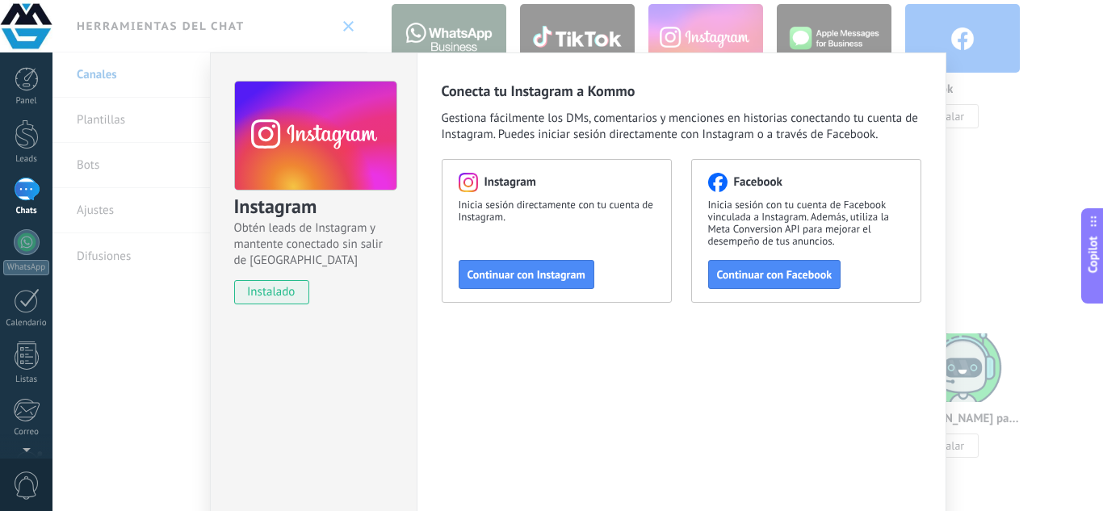
click at [1041, 199] on div "Instagram Obtén leads de Instagram y mantente conectado sin salir de Kommo inst…" at bounding box center [577, 255] width 1050 height 511
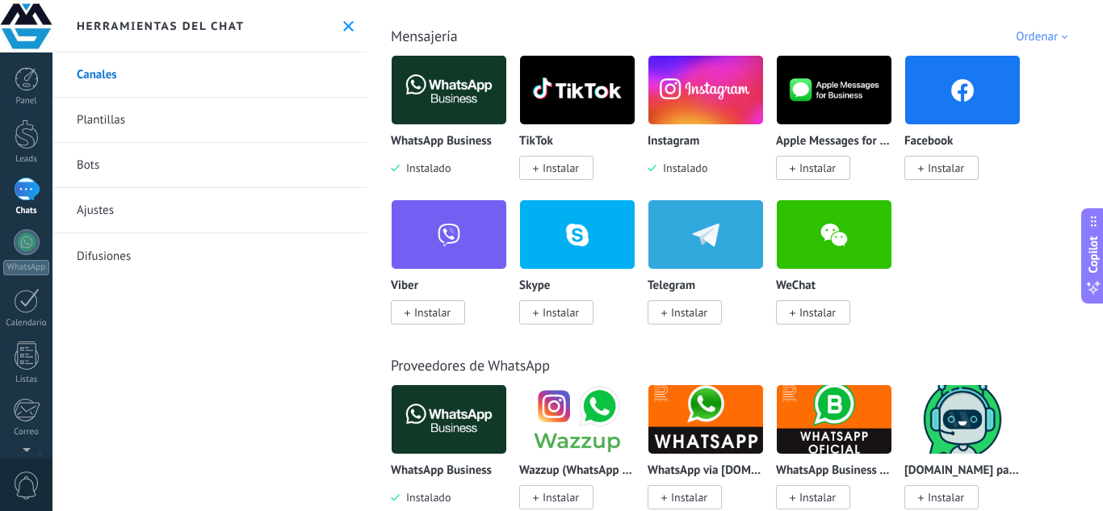
scroll to position [242, 0]
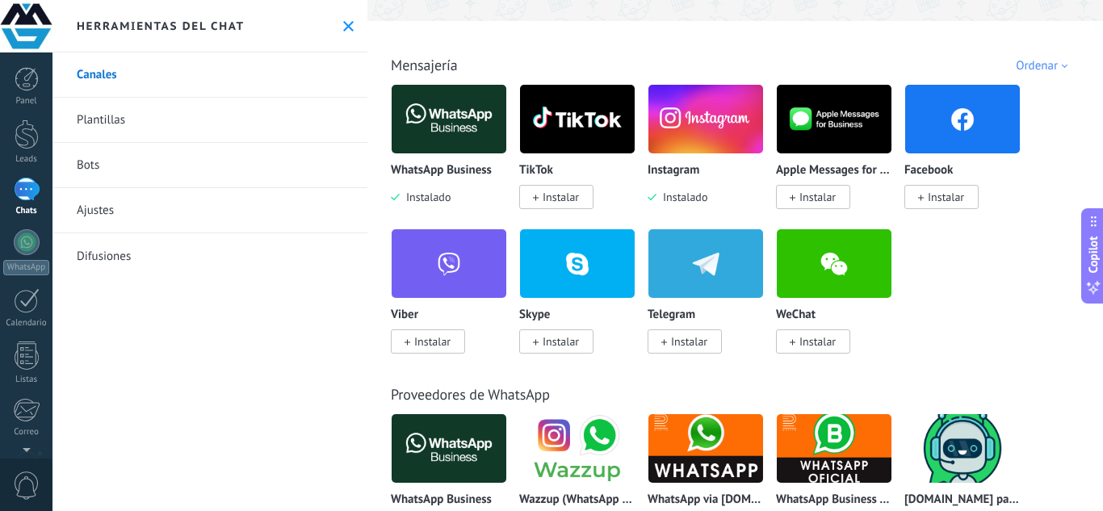
click at [941, 199] on span "Instalar" at bounding box center [946, 197] width 36 height 15
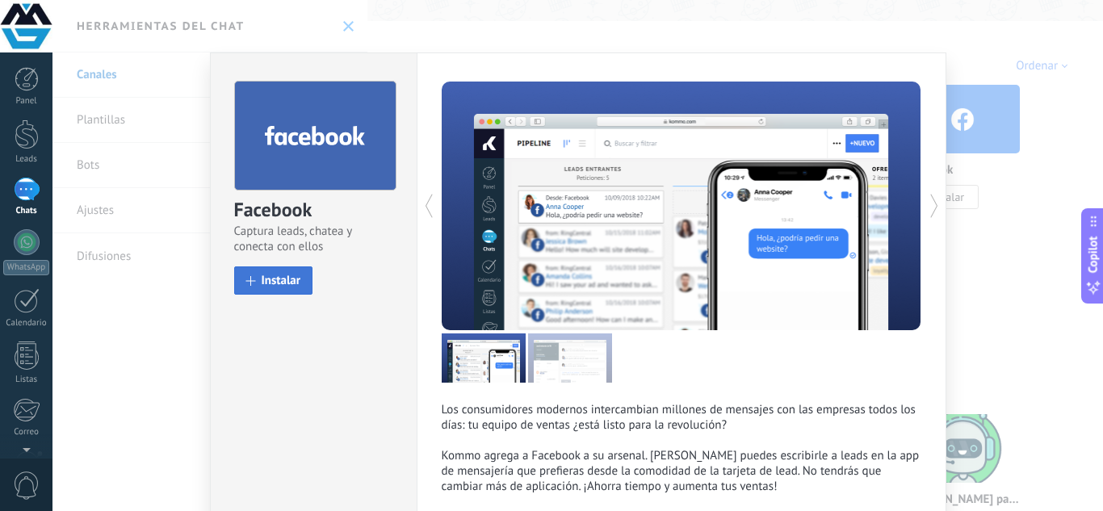
click at [262, 283] on span "Instalar" at bounding box center [282, 280] width 40 height 12
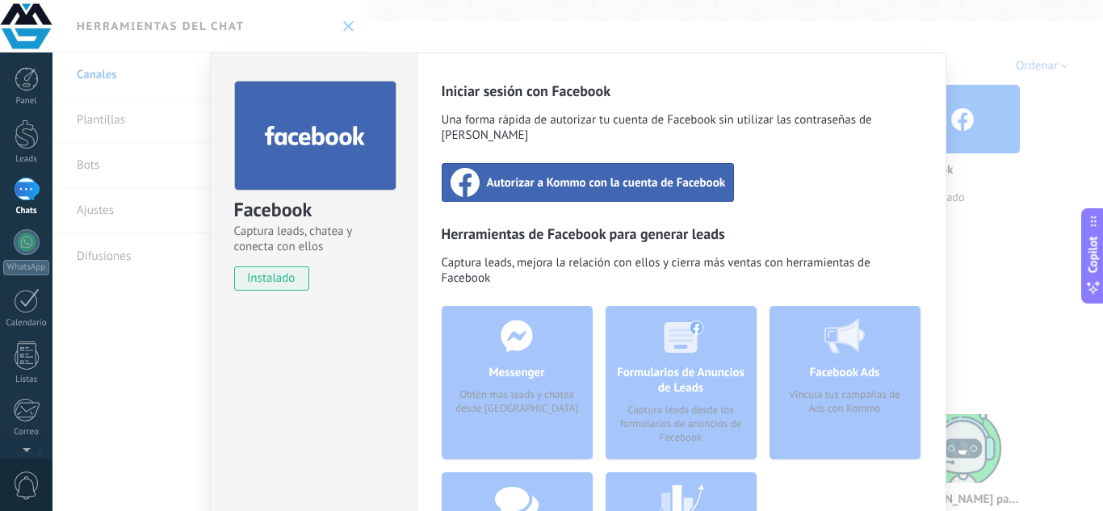
click at [1069, 254] on div "Facebook Captura leads, chatea y conecta con ellos instalado Desinstalar Inicia…" at bounding box center [577, 255] width 1050 height 511
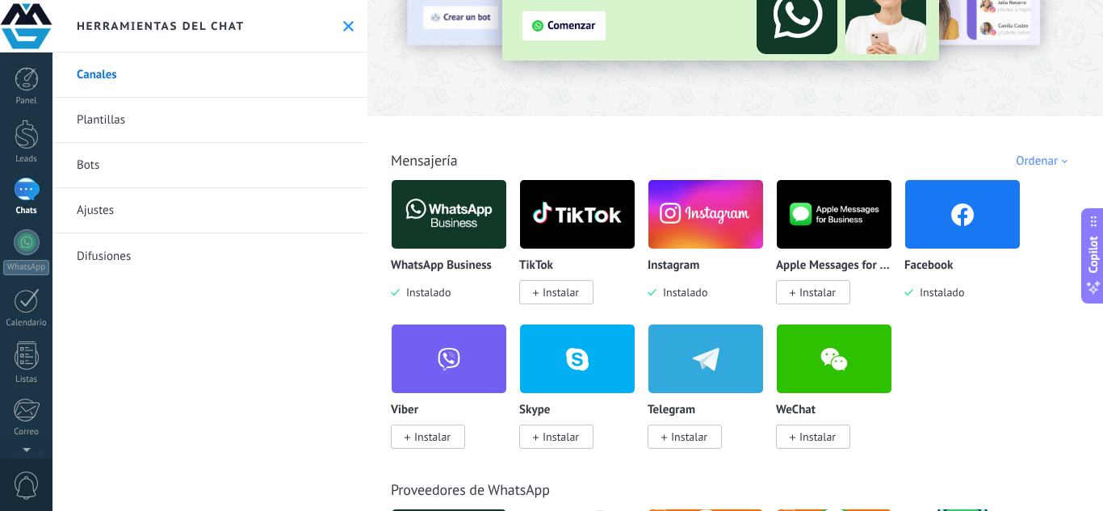
scroll to position [0, 0]
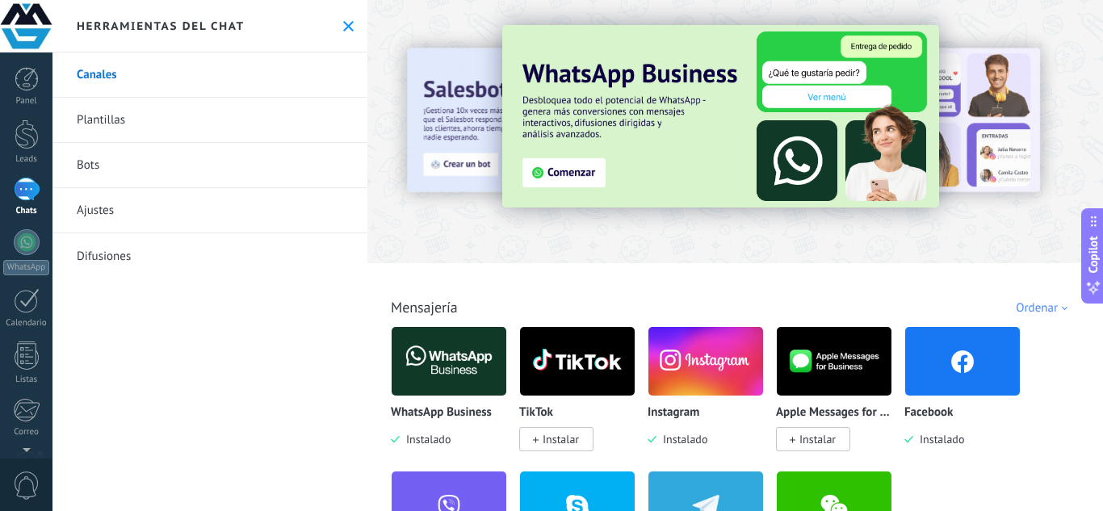
click at [27, 188] on div at bounding box center [27, 189] width 26 height 23
click at [35, 140] on div at bounding box center [27, 134] width 24 height 30
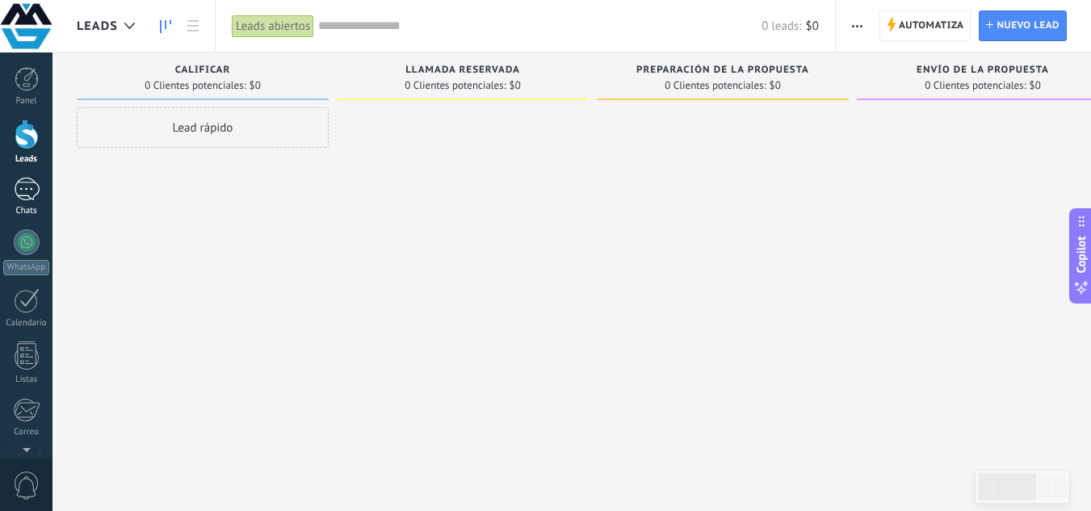
click at [23, 194] on div at bounding box center [27, 189] width 26 height 23
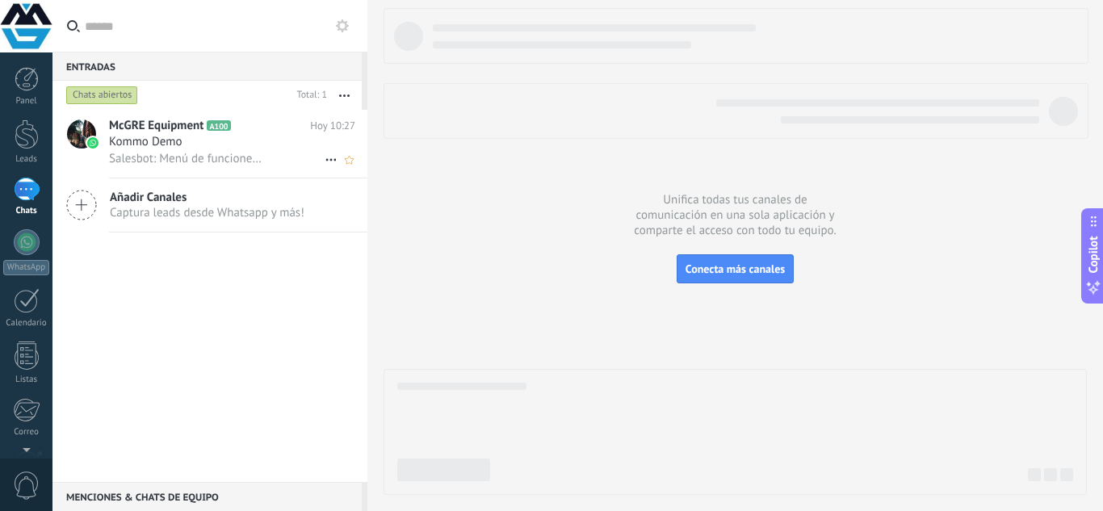
click at [143, 130] on span "McGRE Equipment" at bounding box center [156, 126] width 94 height 16
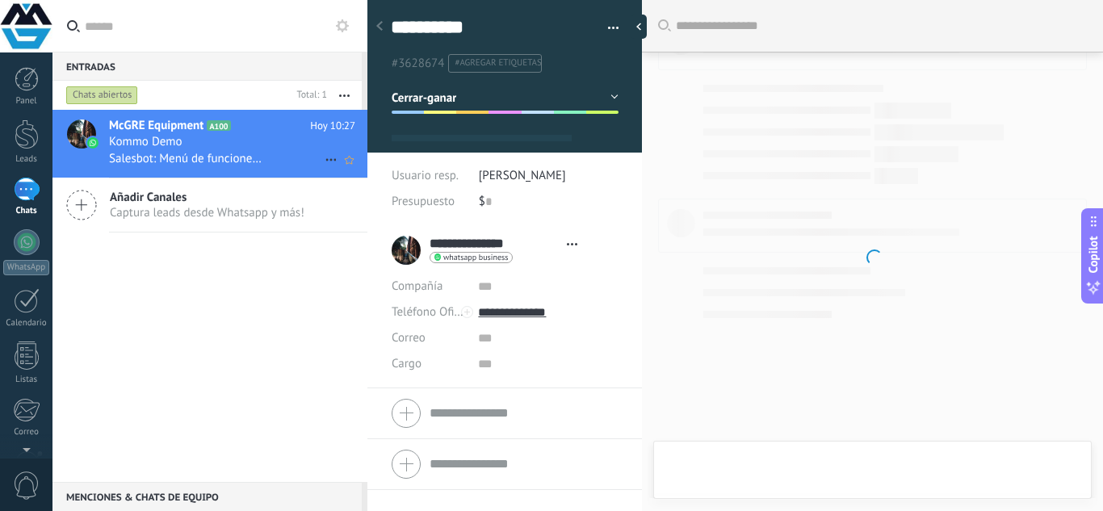
type textarea "**********"
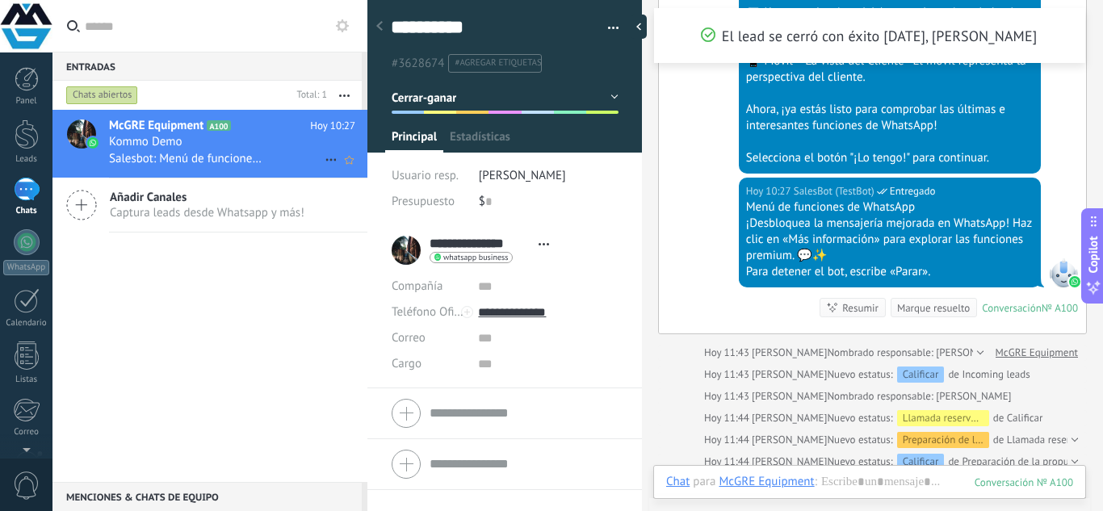
scroll to position [24, 0]
drag, startPoint x: 143, startPoint y: 130, endPoint x: 265, endPoint y: 405, distance: 301.1
click at [265, 405] on div "McGRE Equipment A100 Hoy 10:27 Kommo Demo Salesbot: Menú de funciones de WhatsA…" at bounding box center [209, 296] width 315 height 372
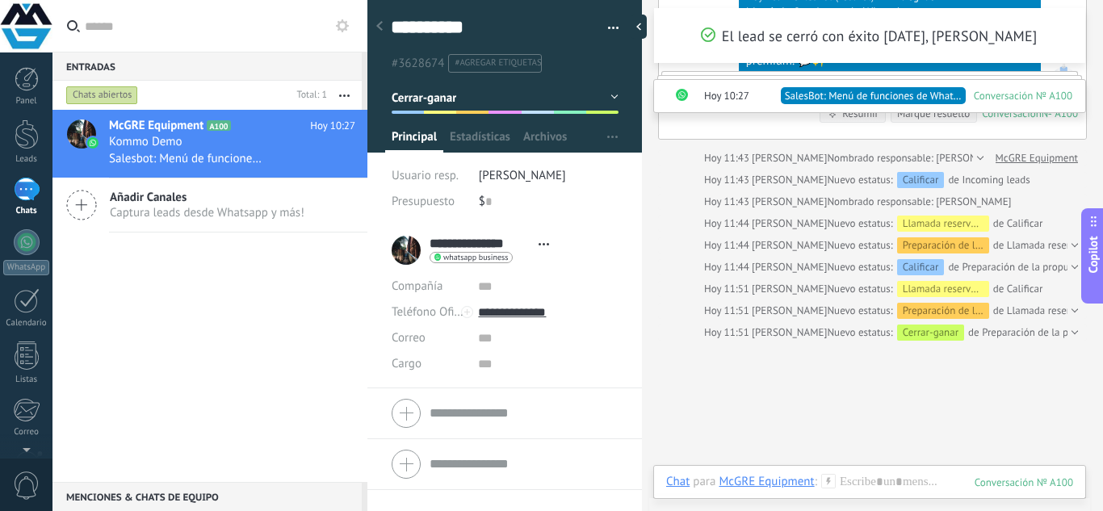
scroll to position [1051, 0]
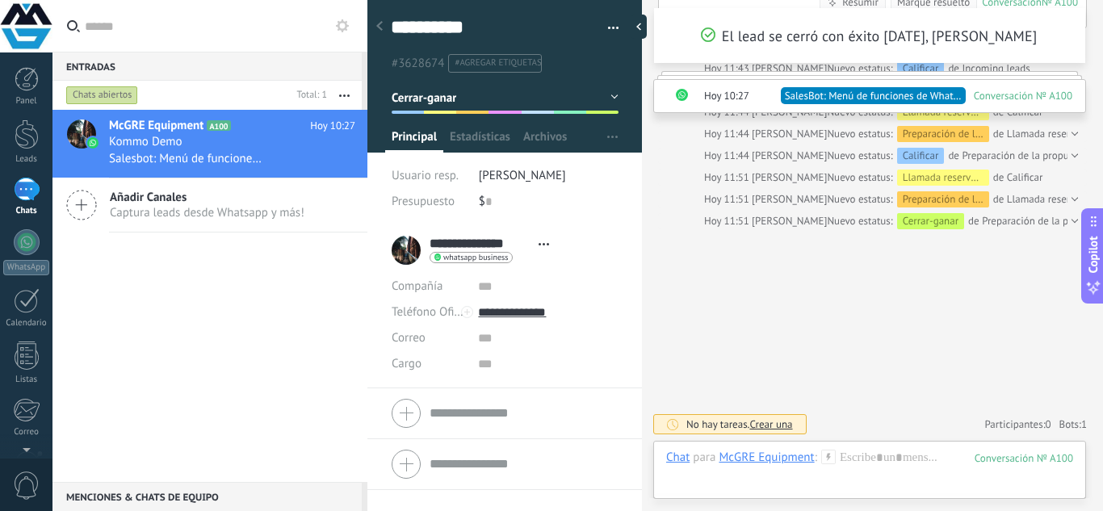
click at [920, 220] on div "Cerrar-ganar" at bounding box center [930, 221] width 67 height 16
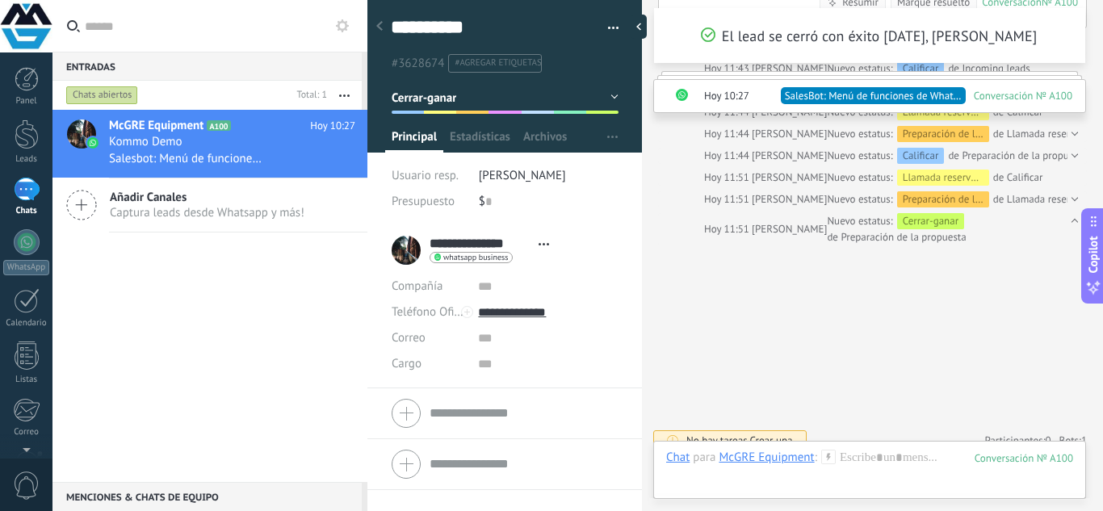
drag, startPoint x: 945, startPoint y: 215, endPoint x: 978, endPoint y: 246, distance: 45.7
click at [913, 223] on div "Cerrar-ganar" at bounding box center [930, 221] width 67 height 16
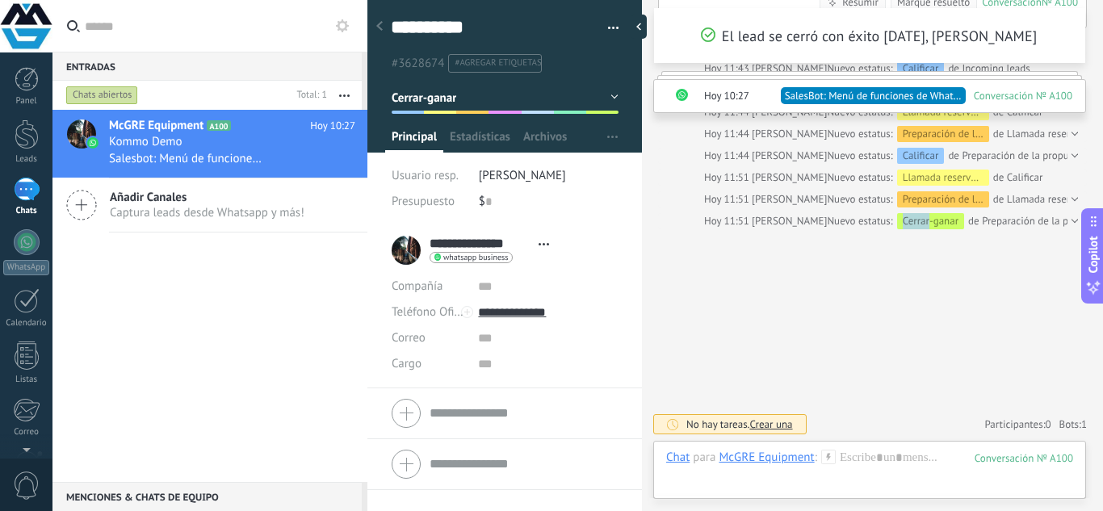
click at [913, 223] on div "Cerrar-ganar" at bounding box center [930, 221] width 67 height 16
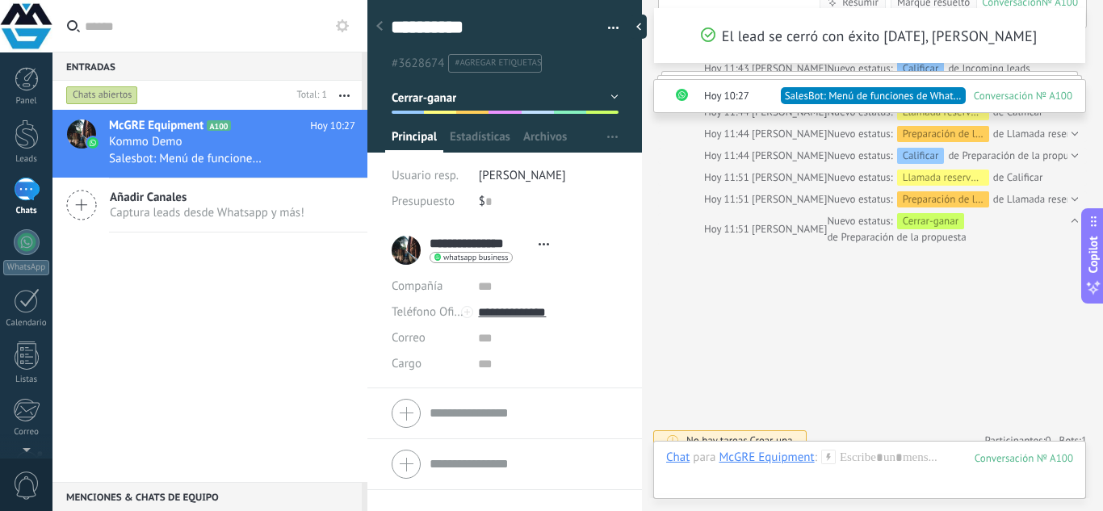
click at [913, 223] on div "Cerrar-ganar" at bounding box center [930, 221] width 67 height 16
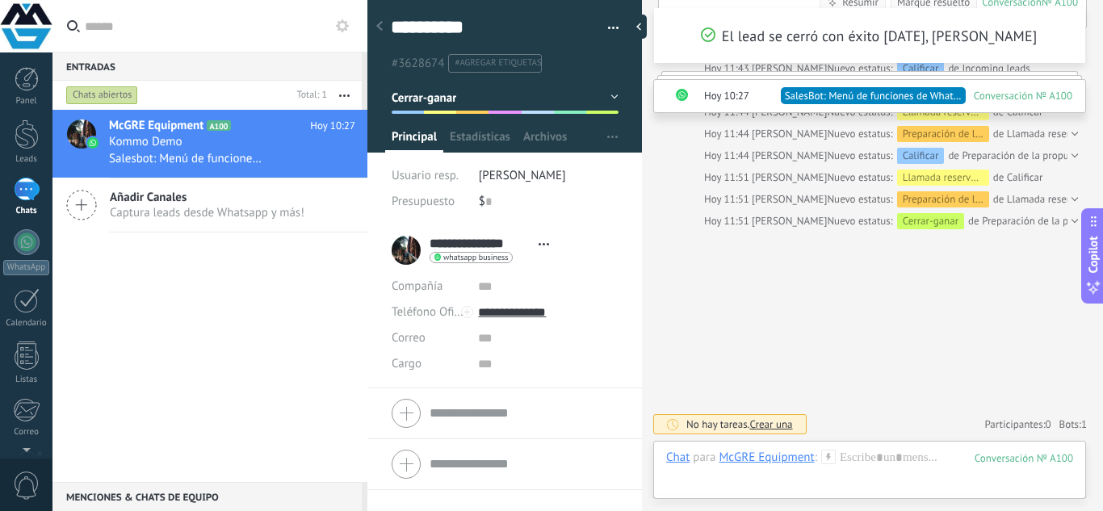
click at [671, 460] on div "Chat" at bounding box center [677, 457] width 23 height 15
click at [686, 463] on div "Chat" at bounding box center [677, 457] width 23 height 15
click at [692, 366] on div "Chat" at bounding box center [682, 374] width 57 height 27
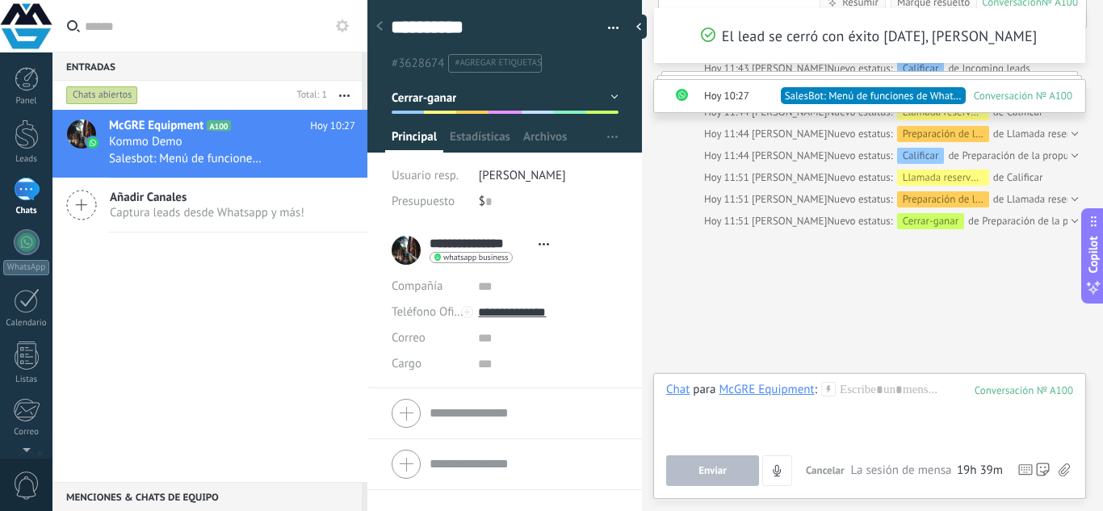
click at [854, 451] on div "Chat para McGRE Equipment : 100 Enviar Cancelar Rastrear clics en links ? Reduc…" at bounding box center [869, 434] width 407 height 104
click at [874, 396] on div at bounding box center [869, 412] width 407 height 61
click at [723, 482] on button "Enviar" at bounding box center [712, 470] width 93 height 31
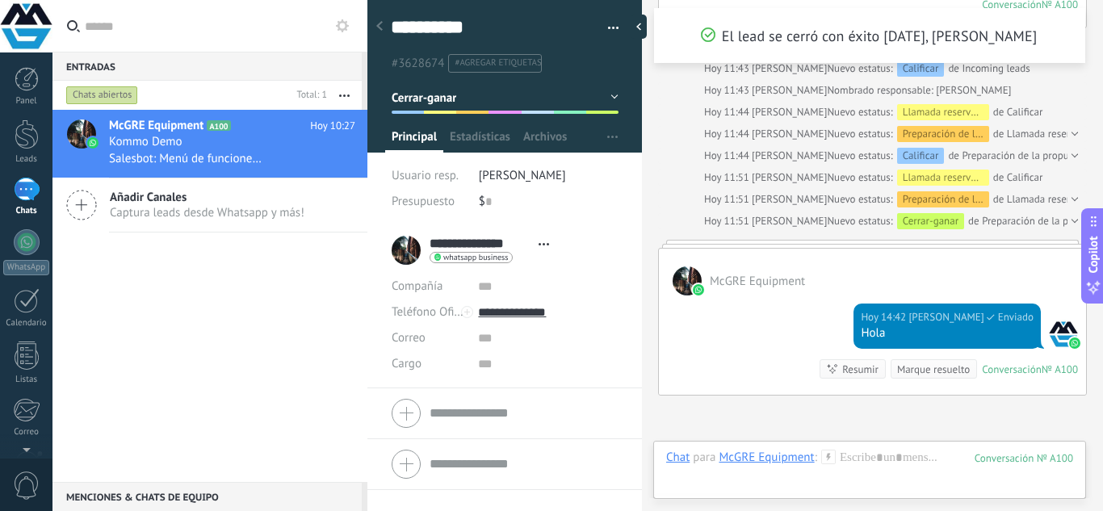
scroll to position [1217, 0]
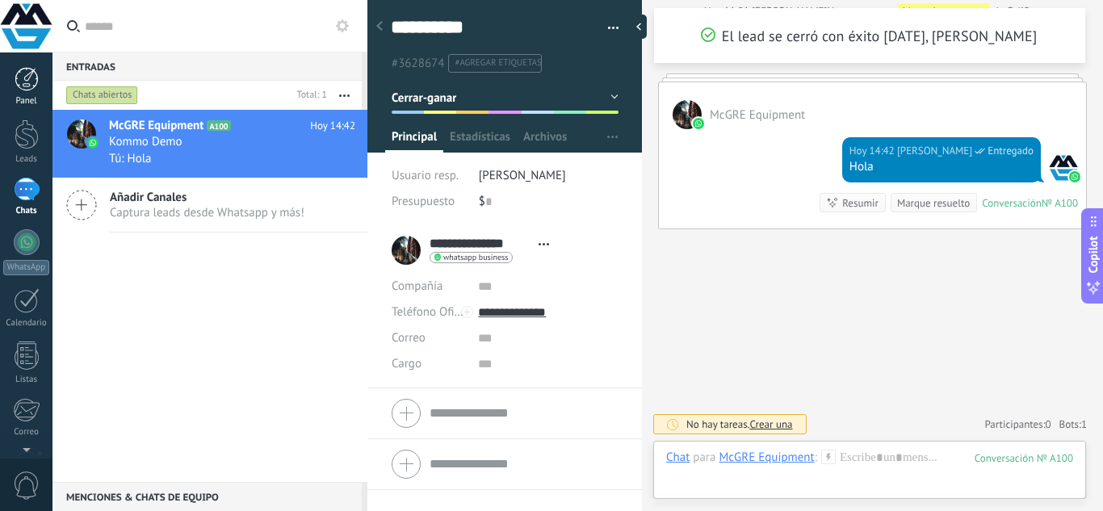
click at [29, 78] on div at bounding box center [27, 79] width 24 height 24
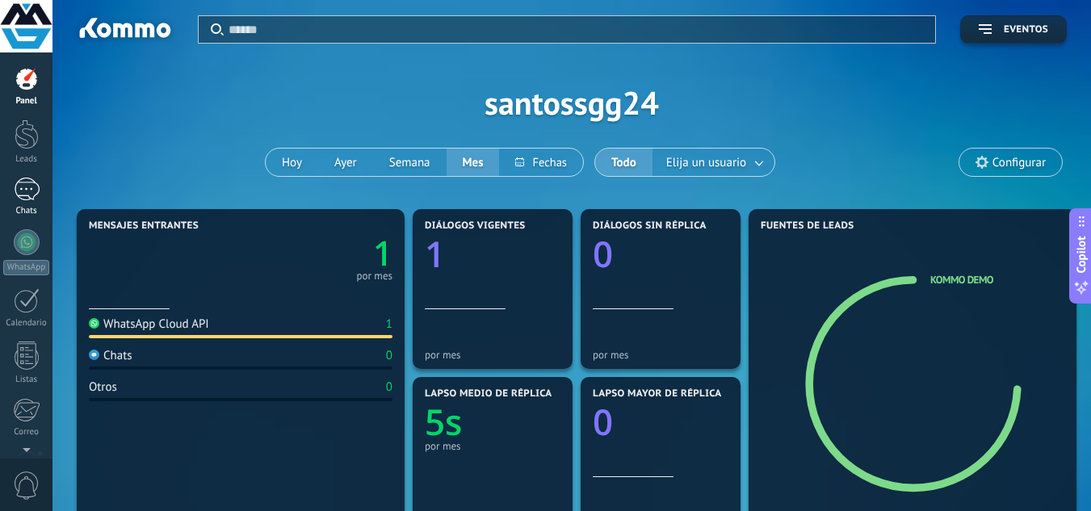
click at [23, 201] on link "Chats" at bounding box center [26, 197] width 52 height 39
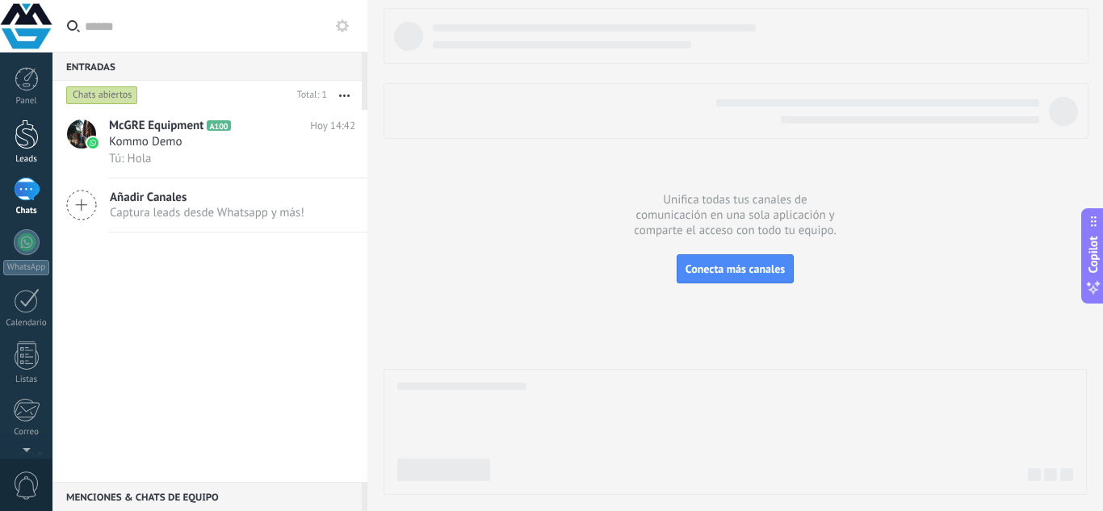
click at [48, 142] on link "Leads" at bounding box center [26, 141] width 52 height 45
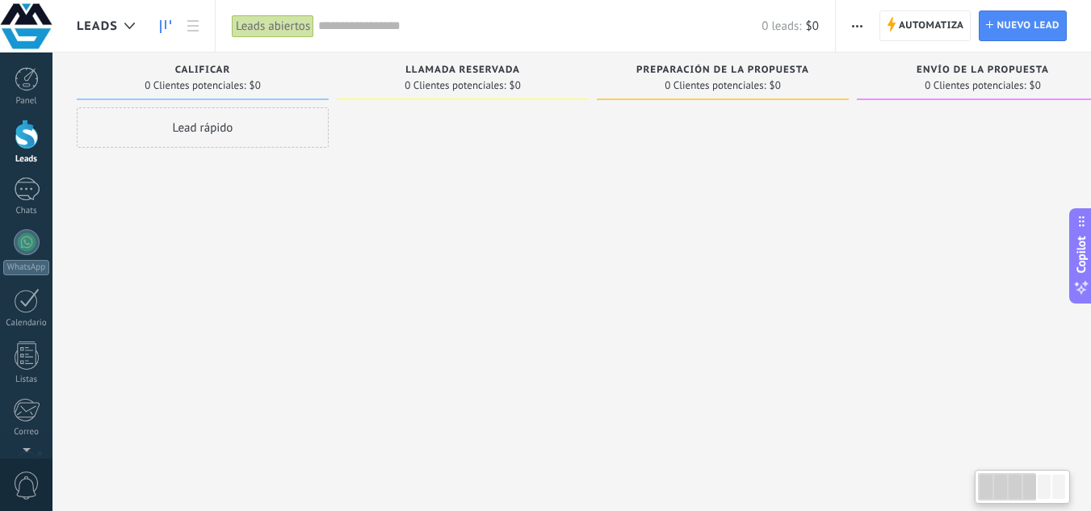
click at [254, 120] on div "Lead rápido" at bounding box center [203, 127] width 252 height 40
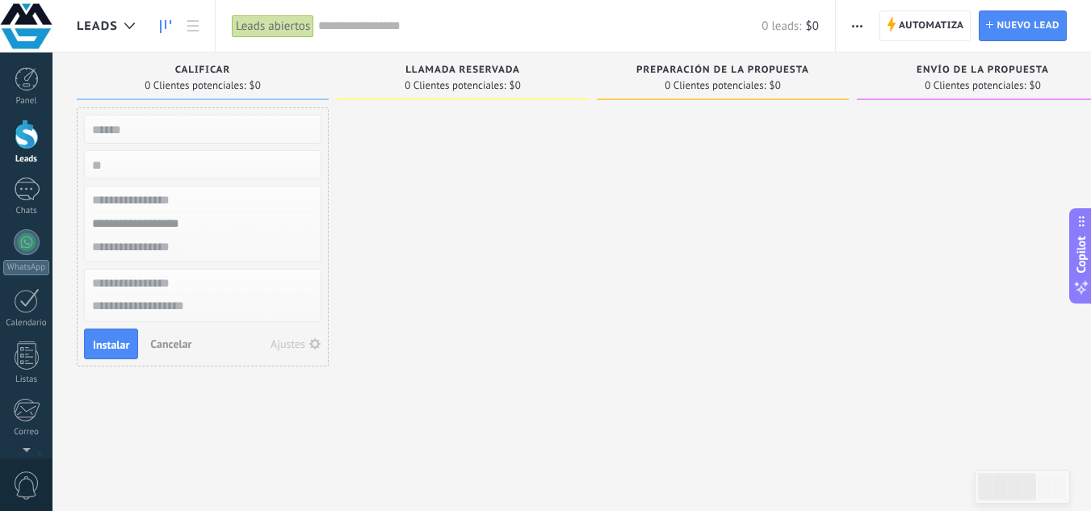
click at [453, 237] on div at bounding box center [463, 257] width 252 height 300
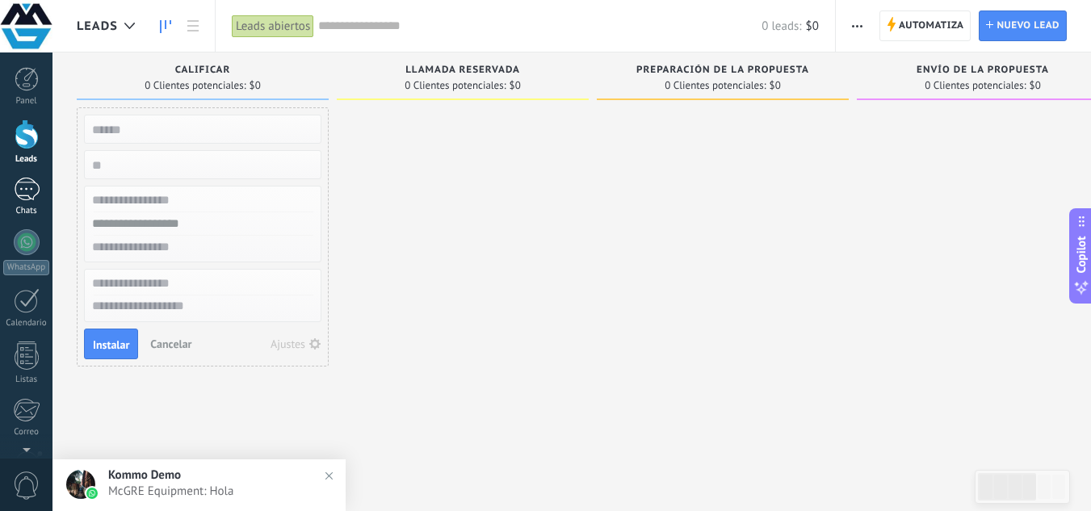
click at [33, 178] on div "1" at bounding box center [27, 189] width 26 height 23
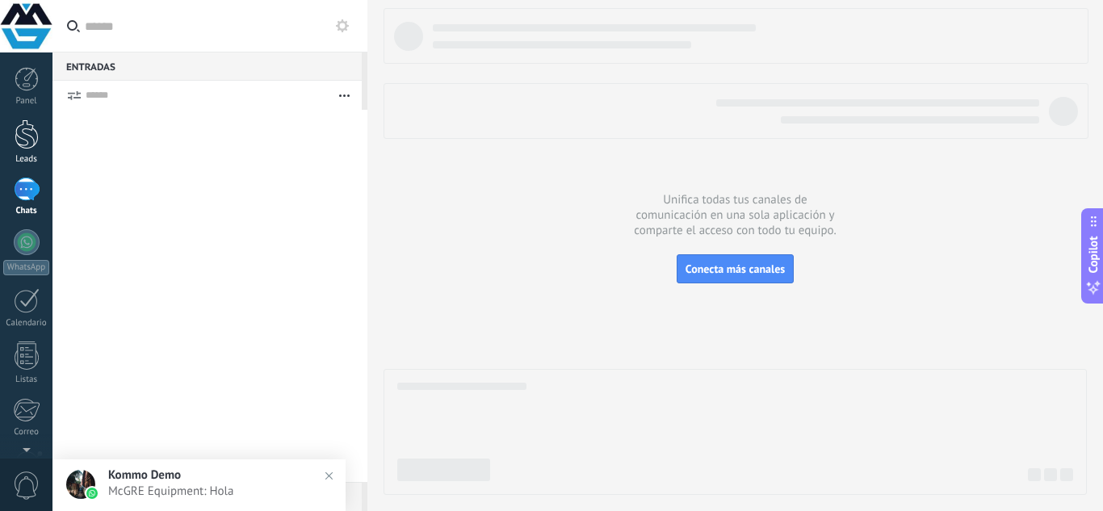
click at [36, 140] on div at bounding box center [27, 134] width 24 height 30
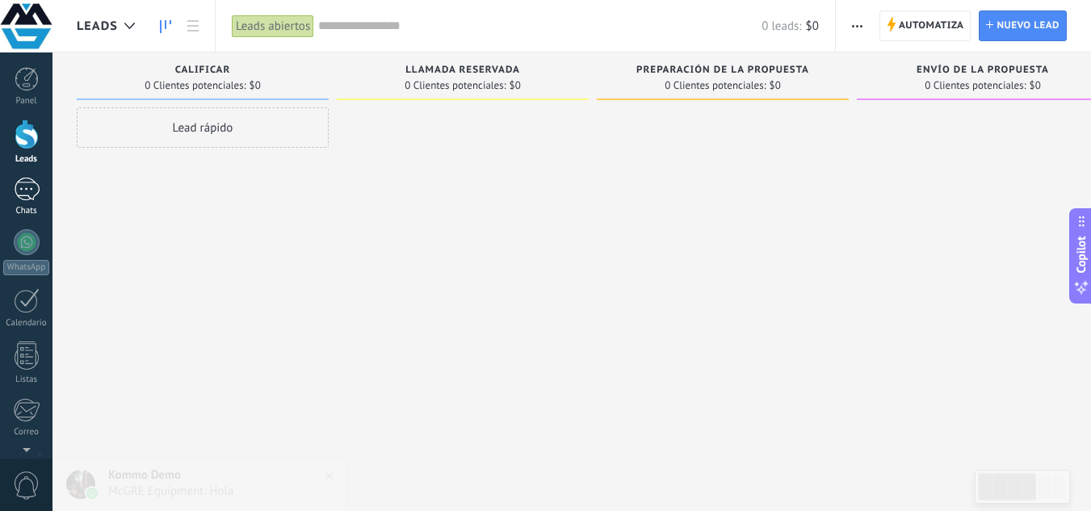
click at [24, 198] on div "1" at bounding box center [27, 189] width 26 height 23
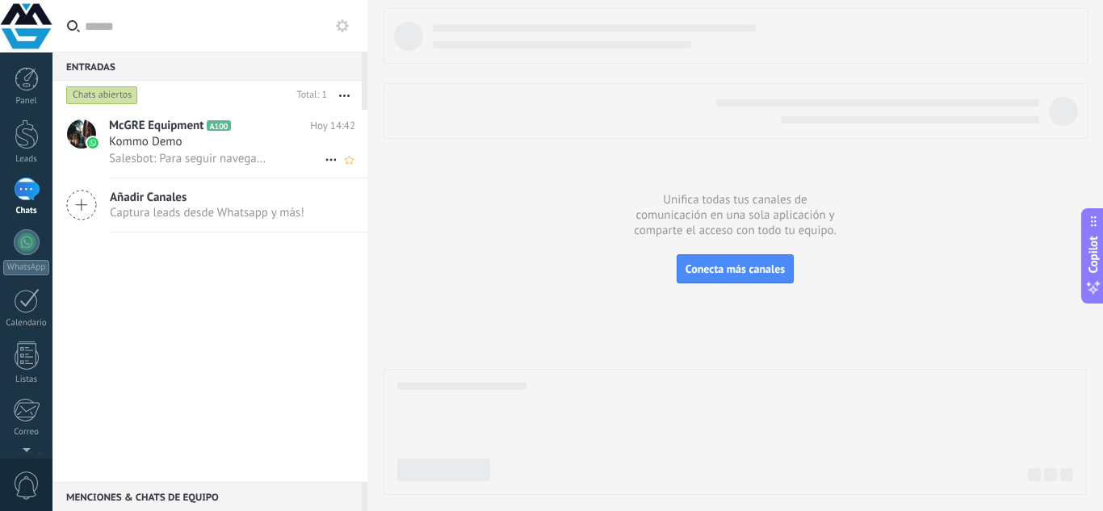
click at [218, 160] on span "Salesbot: Para seguir navegando, haz clic en «Menú» para seleccionar una funció…" at bounding box center [187, 158] width 157 height 15
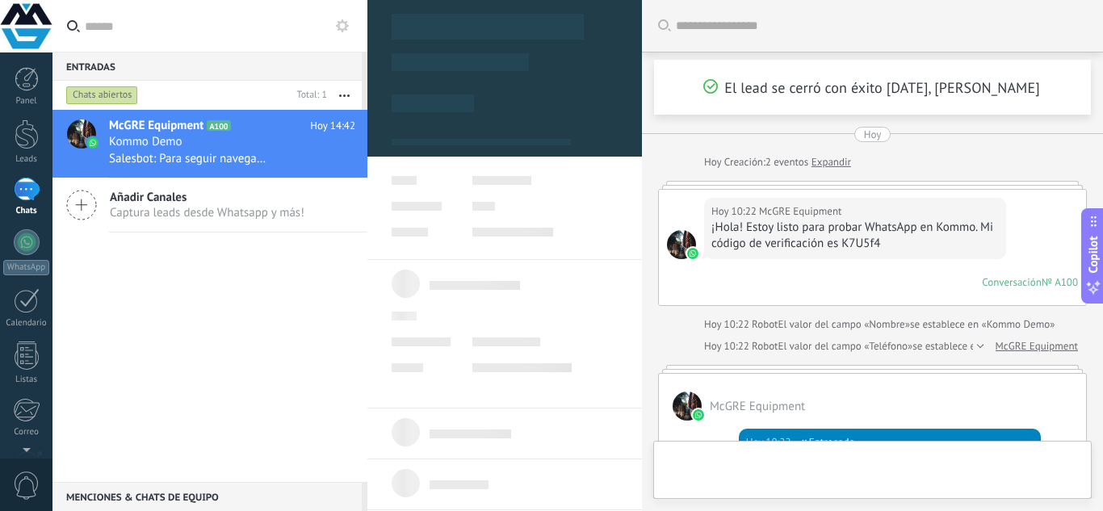
scroll to position [1401, 0]
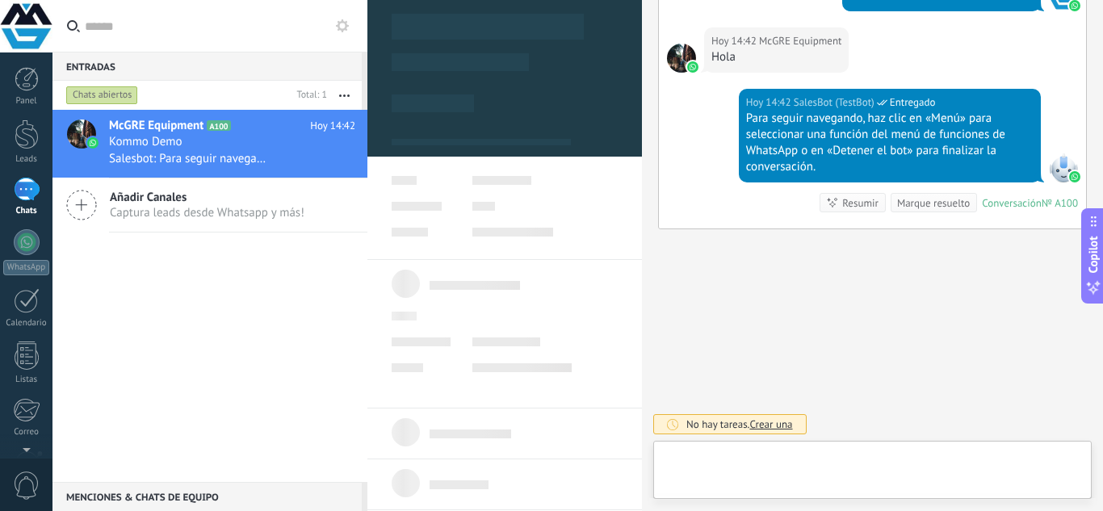
type textarea "**********"
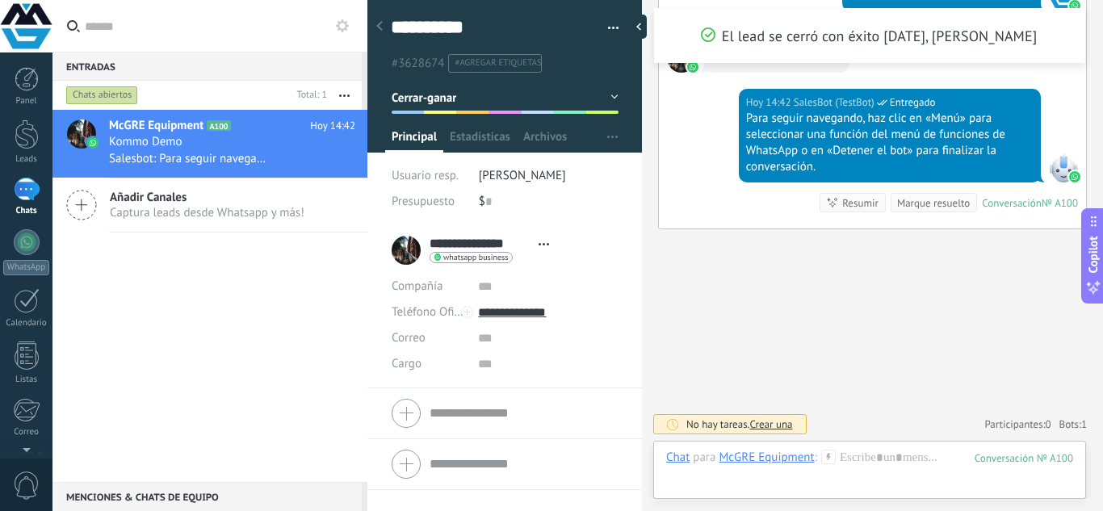
click at [779, 424] on span "Crear una" at bounding box center [770, 424] width 43 height 14
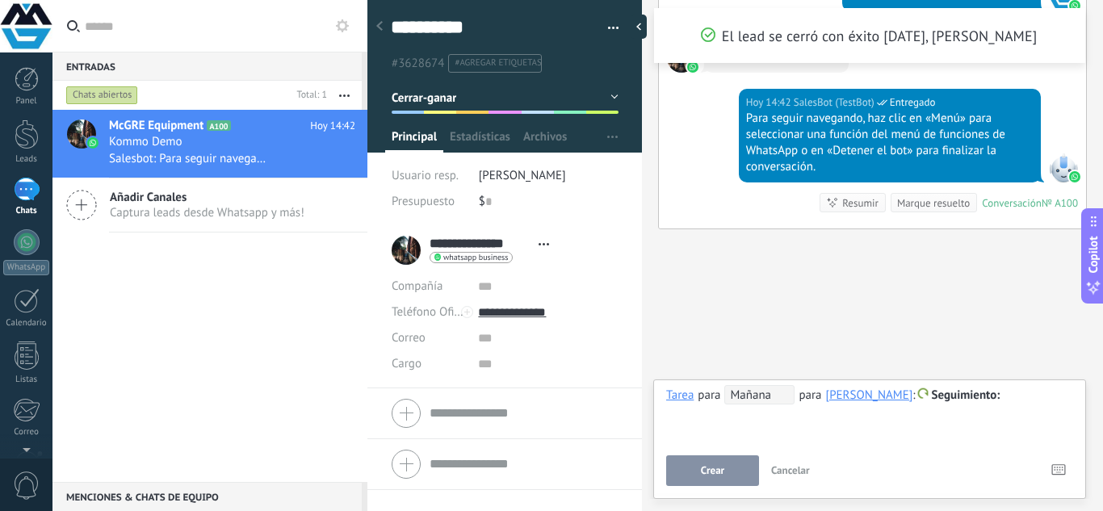
click at [738, 467] on button "Crear" at bounding box center [712, 470] width 93 height 31
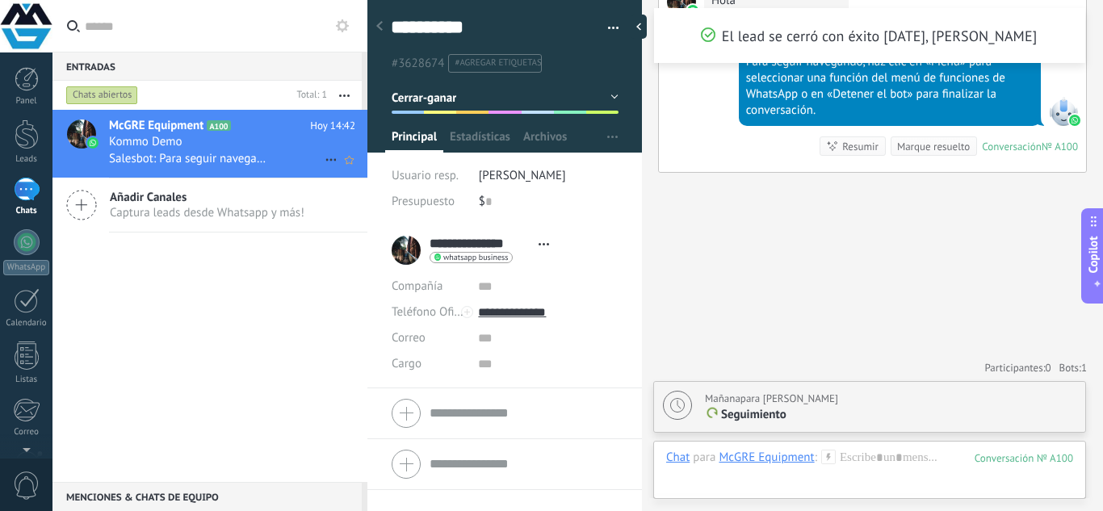
drag, startPoint x: 149, startPoint y: 144, endPoint x: 129, endPoint y: 155, distance: 23.1
click at [129, 155] on span "Salesbot: Para seguir navegando, haz clic en «Menú» para seleccionar una funció…" at bounding box center [187, 158] width 157 height 15
click at [324, 151] on icon at bounding box center [330, 159] width 19 height 19
click at [353, 166] on span "Conversación cerrada" at bounding box center [403, 168] width 110 height 32
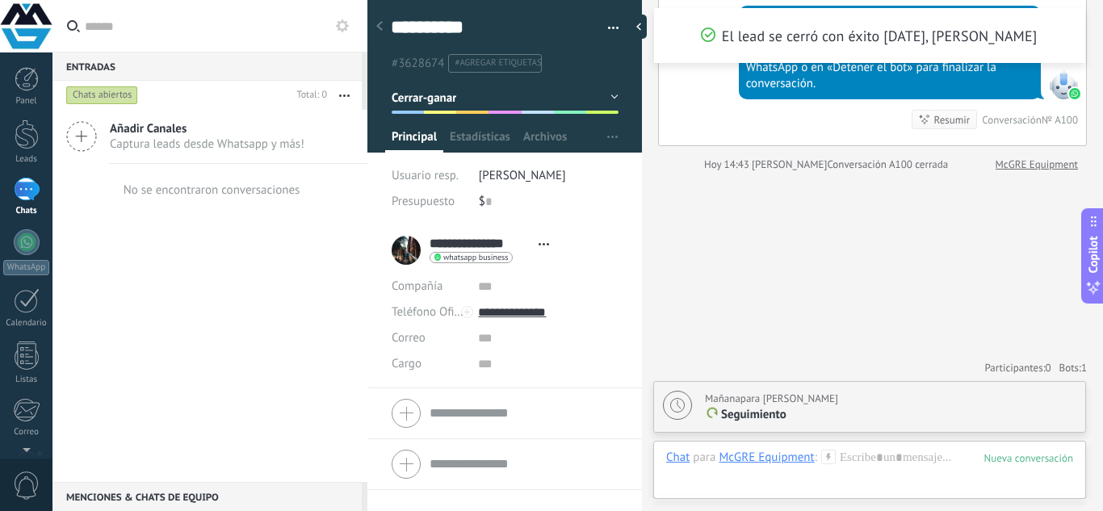
click at [345, 94] on icon "button" at bounding box center [344, 95] width 10 height 2
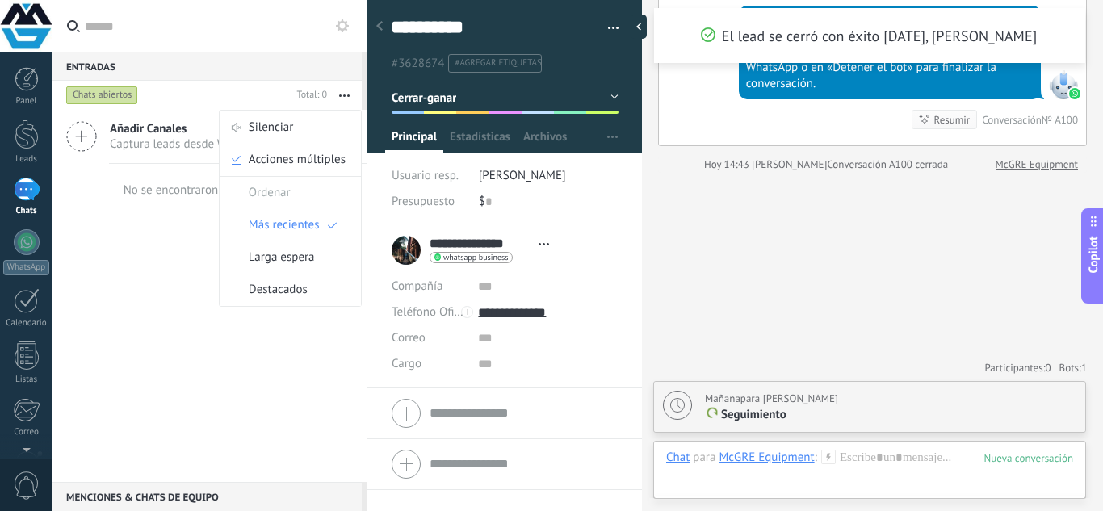
click at [119, 252] on div "Añadir Canales Captura leads desde Whatsapp y más! No se encontraron conversaci…" at bounding box center [209, 296] width 315 height 372
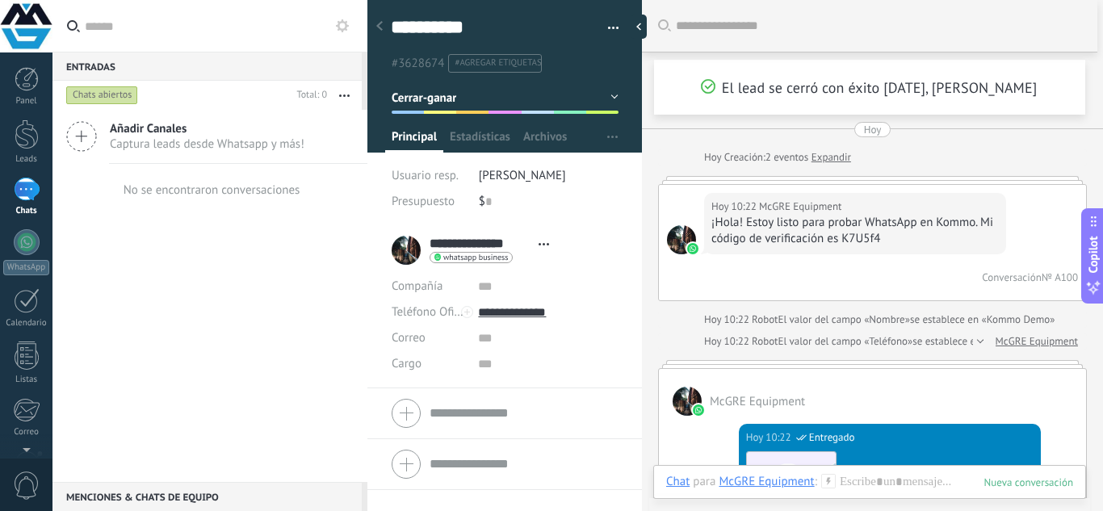
scroll to position [0, 0]
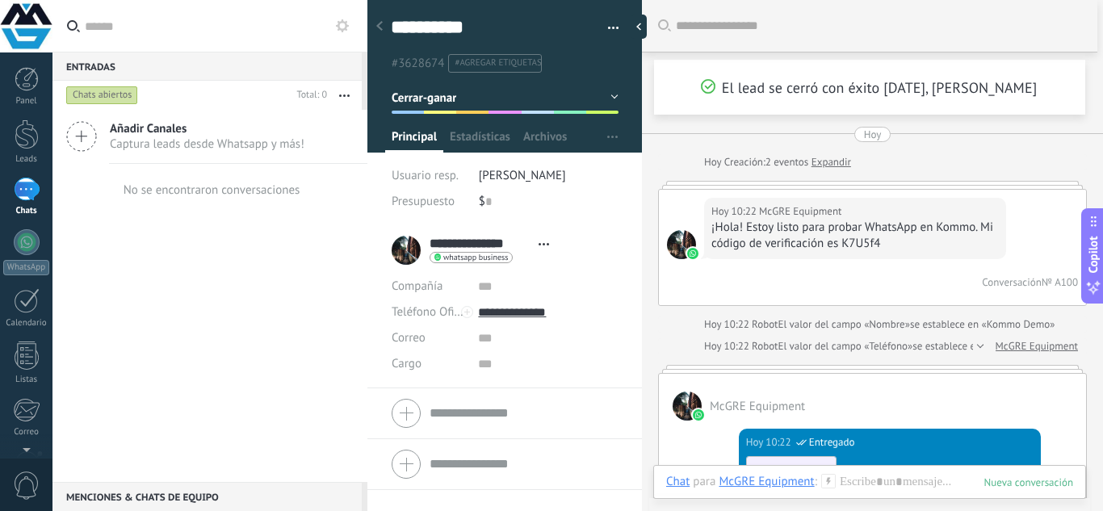
click at [1066, 211] on div "Hoy 10:22 McGRE Equipment ¡Hola! Estoy listo para probar WhatsApp en Kommo. Mi …" at bounding box center [872, 247] width 427 height 115
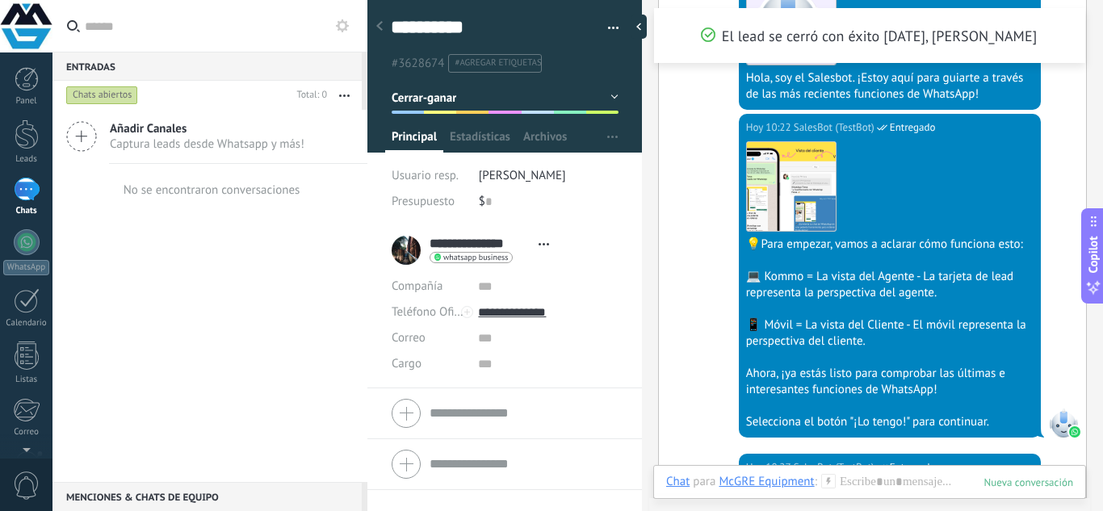
scroll to position [484, 0]
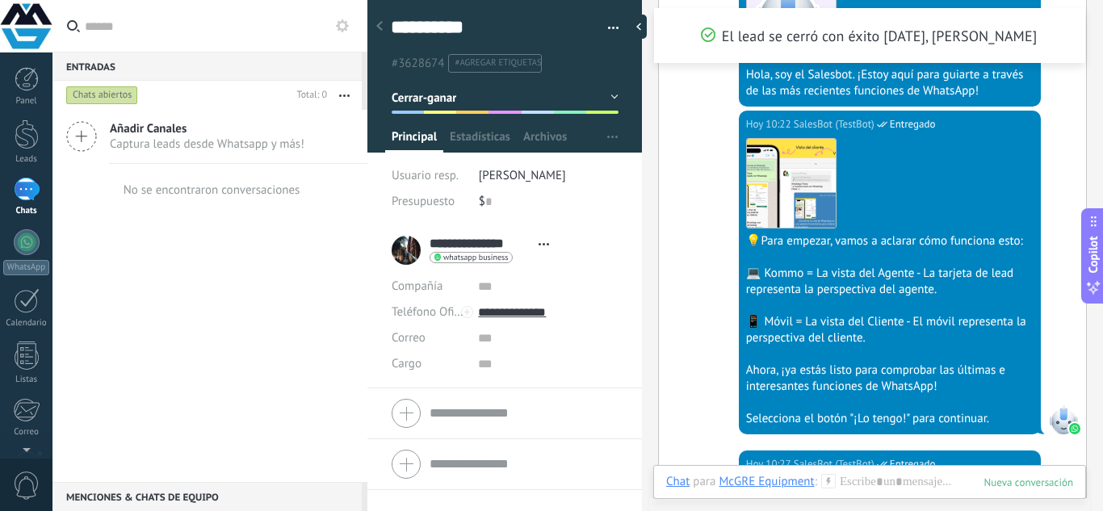
click at [22, 228] on div "Panel Leads 1 Chats WhatsApp Clientes" at bounding box center [26, 343] width 52 height 552
click at [20, 187] on div "1" at bounding box center [27, 189] width 26 height 23
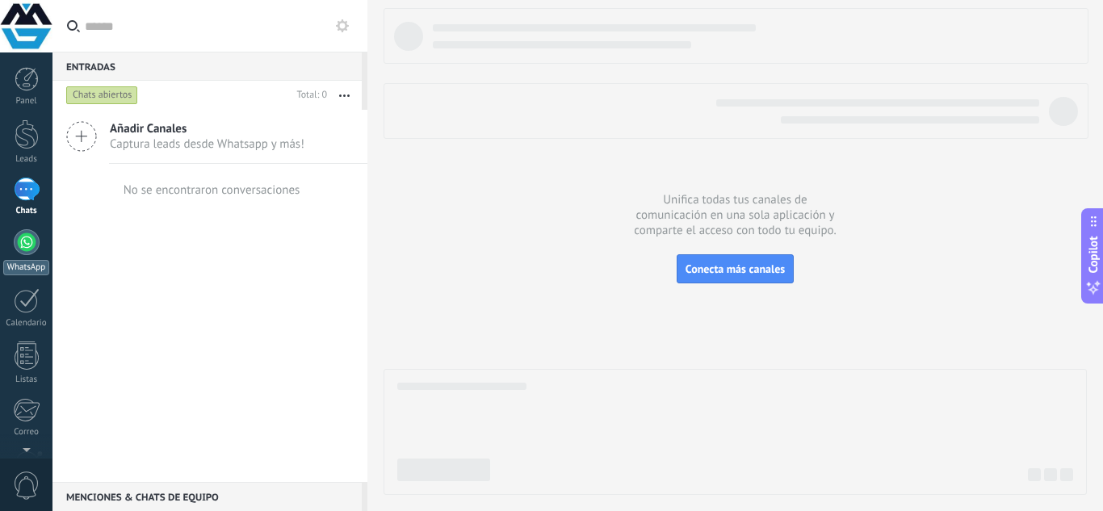
click at [27, 268] on div "WhatsApp" at bounding box center [26, 267] width 46 height 15
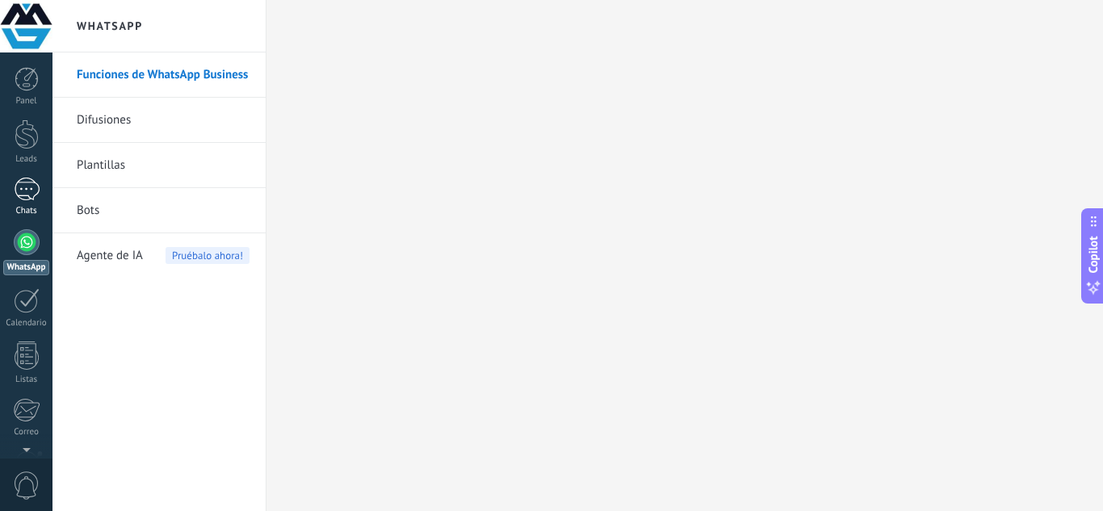
drag, startPoint x: 32, startPoint y: 180, endPoint x: 46, endPoint y: 199, distance: 23.1
click at [31, 180] on div "1" at bounding box center [27, 189] width 26 height 23
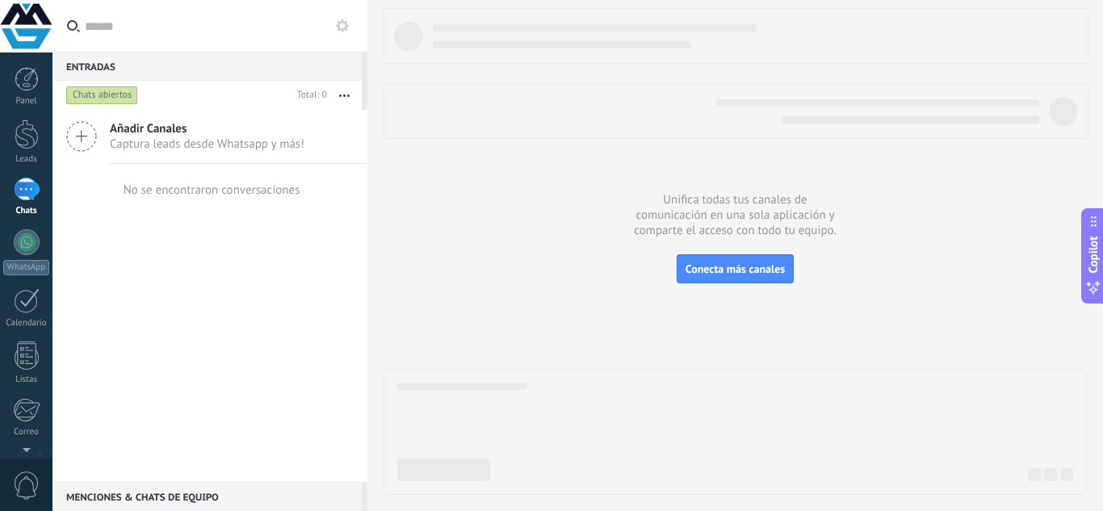
click at [274, 261] on div "Añadir Canales Captura leads desde Whatsapp y más! No se encontraron conversaci…" at bounding box center [209, 296] width 315 height 372
click at [587, 104] on div at bounding box center [711, 111] width 655 height 24
drag, startPoint x: 30, startPoint y: 249, endPoint x: 42, endPoint y: 256, distance: 14.1
click at [29, 249] on div at bounding box center [27, 242] width 26 height 26
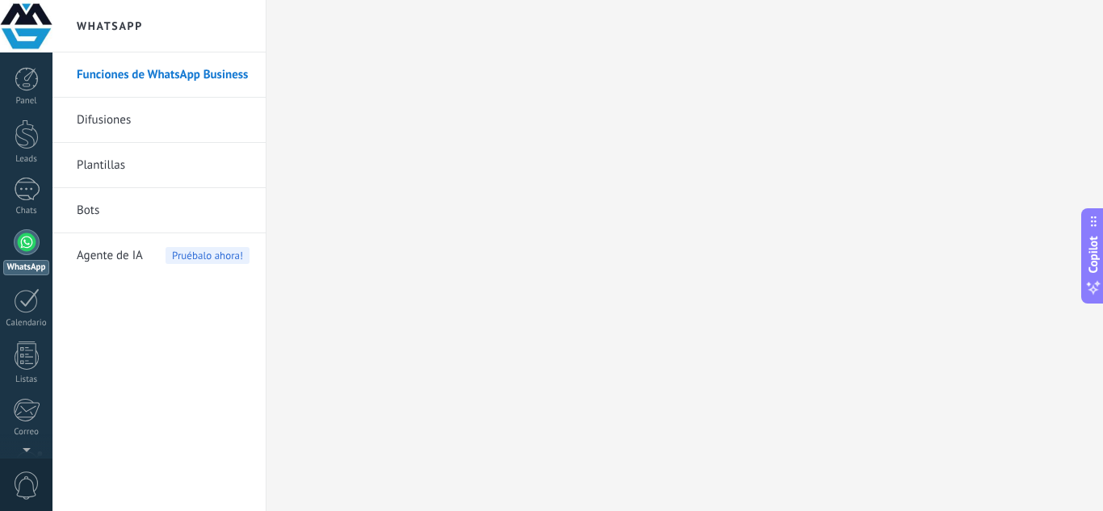
click at [208, 260] on span "Pruébalo ahora!" at bounding box center [208, 255] width 84 height 17
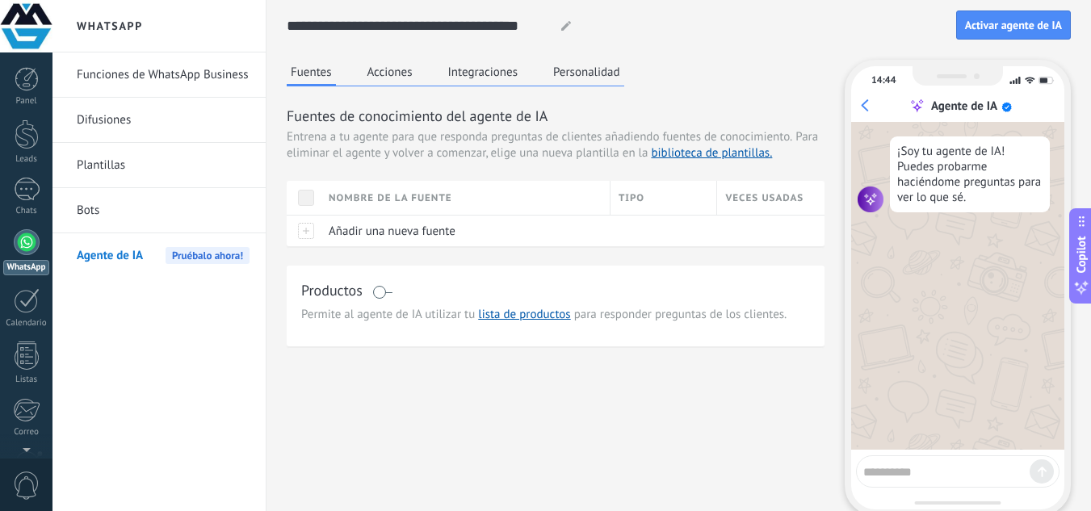
click at [310, 196] on span at bounding box center [306, 198] width 16 height 16
click at [409, 236] on span "Añadir una nueva fuente" at bounding box center [392, 231] width 127 height 15
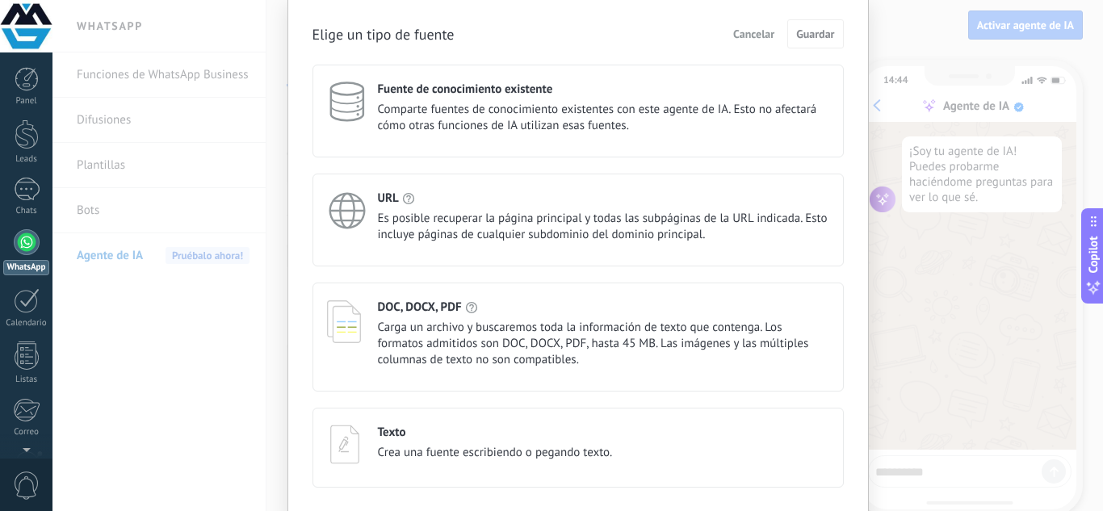
scroll to position [81, 0]
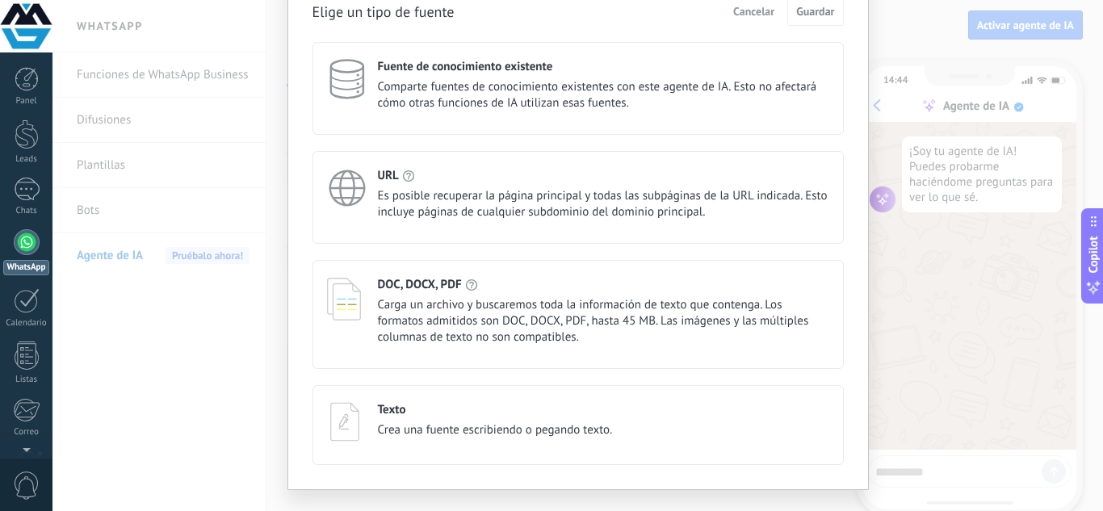
click at [896, 317] on div "Elige un tipo de fuente Cancelar Guardar Fuente de conocimiento existente Compa…" at bounding box center [577, 255] width 1050 height 511
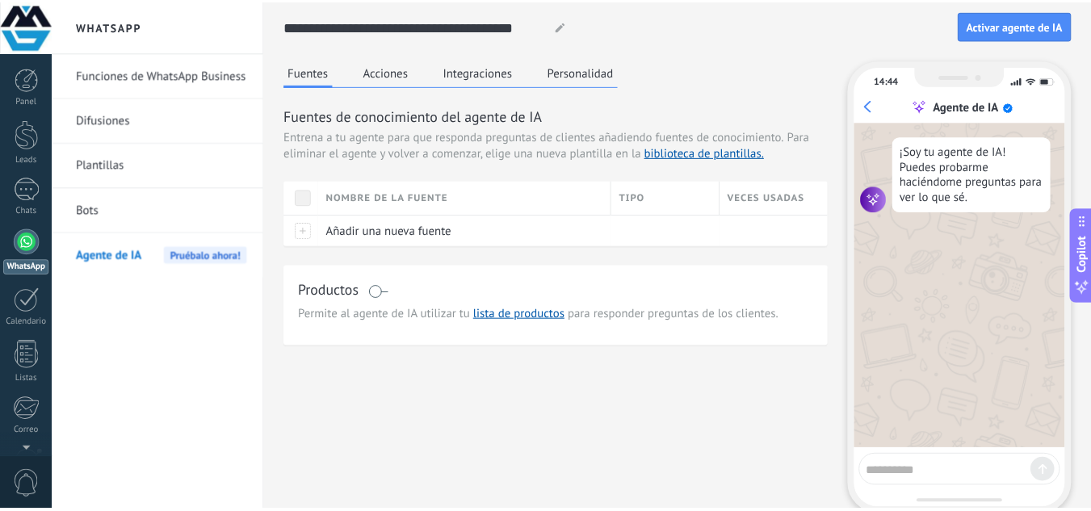
scroll to position [0, 0]
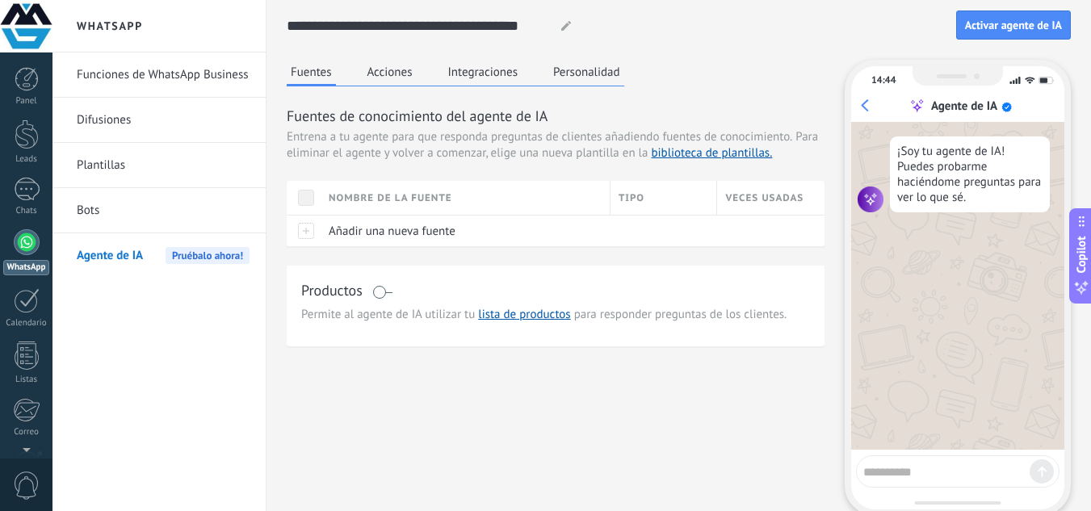
click at [939, 468] on textarea at bounding box center [946, 469] width 166 height 20
type textarea "****"
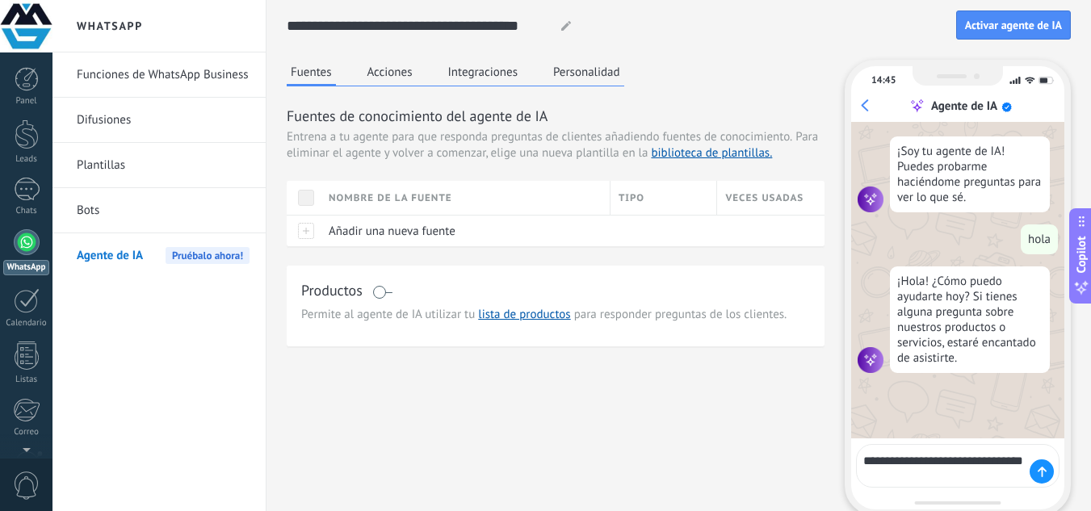
type textarea "**********"
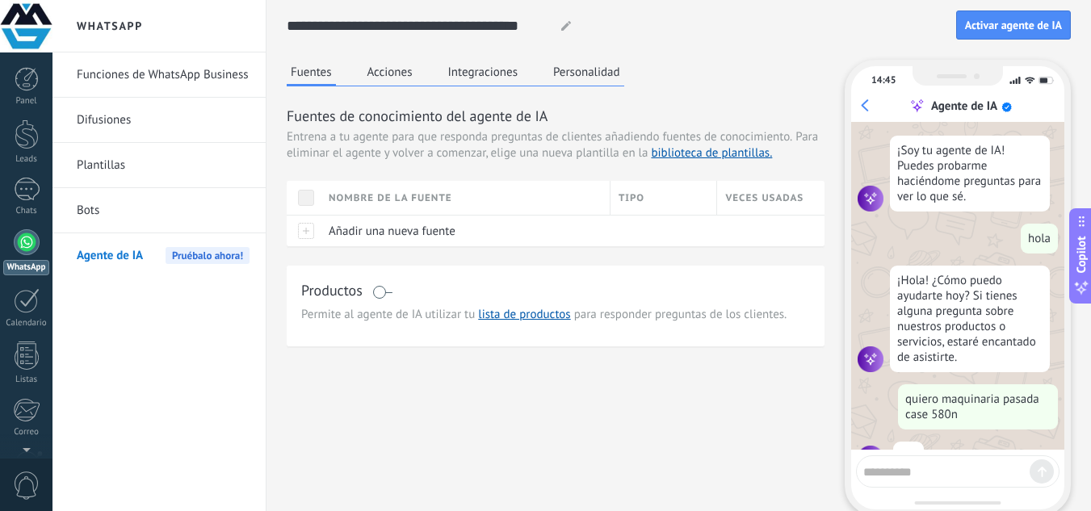
scroll to position [43, 0]
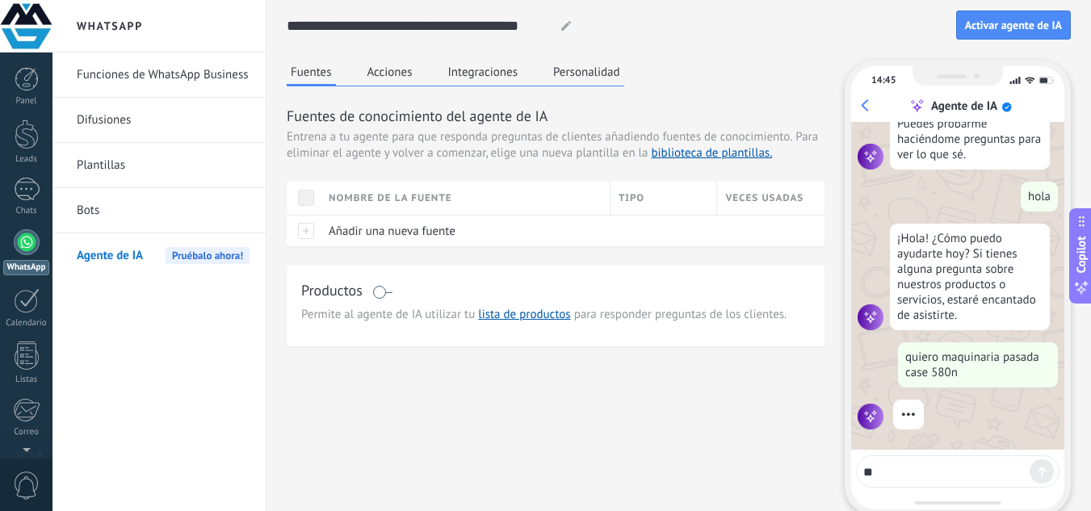
type textarea "*"
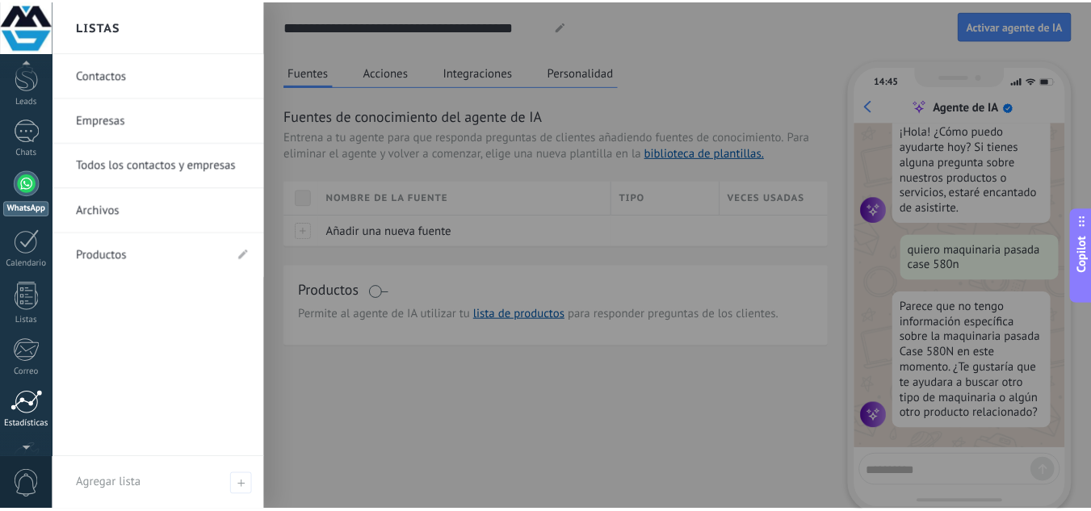
scroll to position [161, 0]
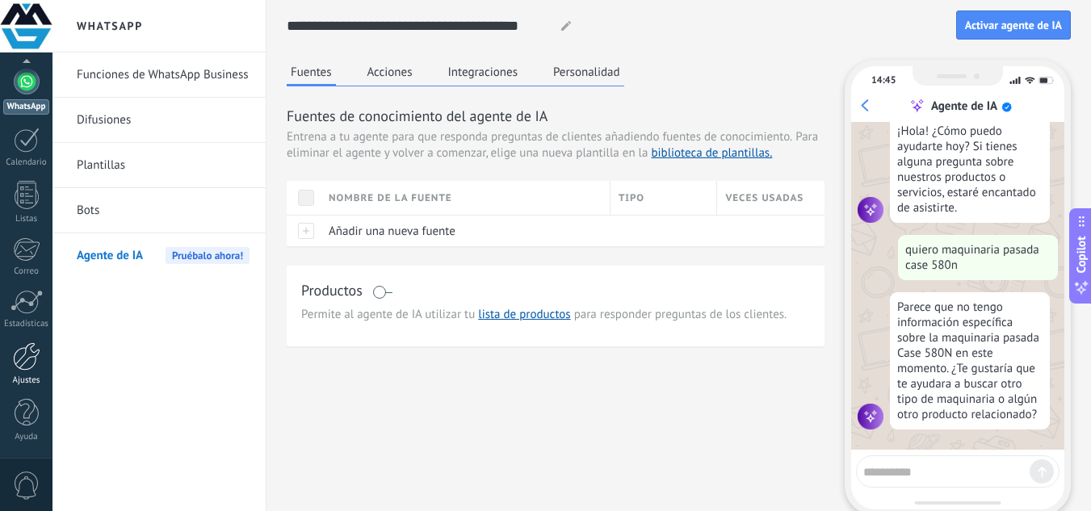
click at [26, 358] on div at bounding box center [26, 356] width 27 height 28
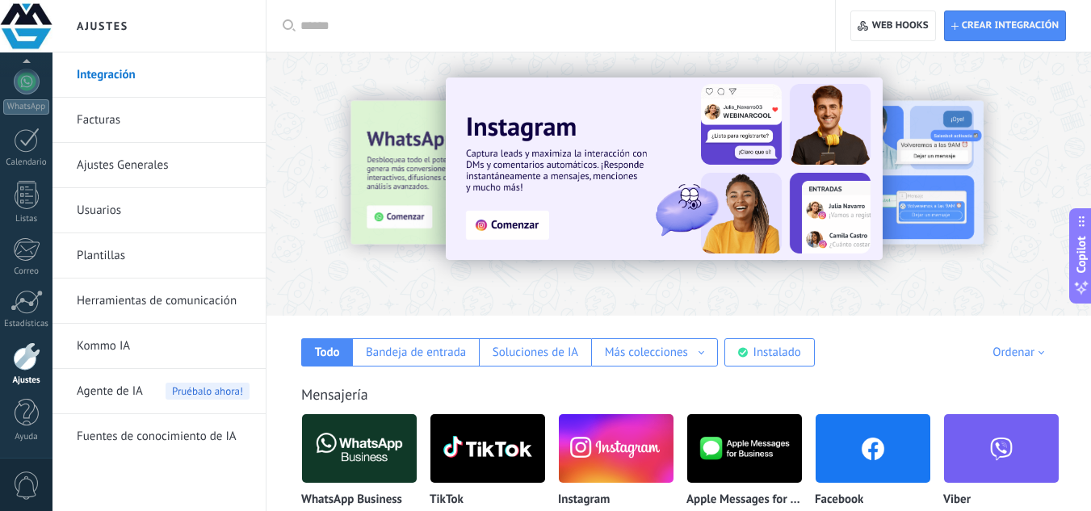
click at [165, 166] on link "Ajustes Generales" at bounding box center [163, 165] width 173 height 45
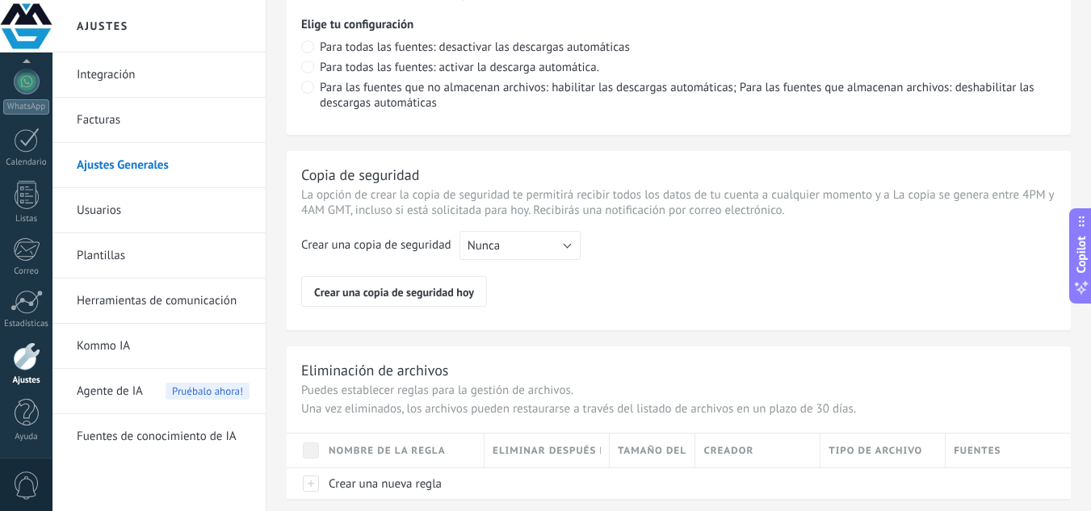
scroll to position [1298, 0]
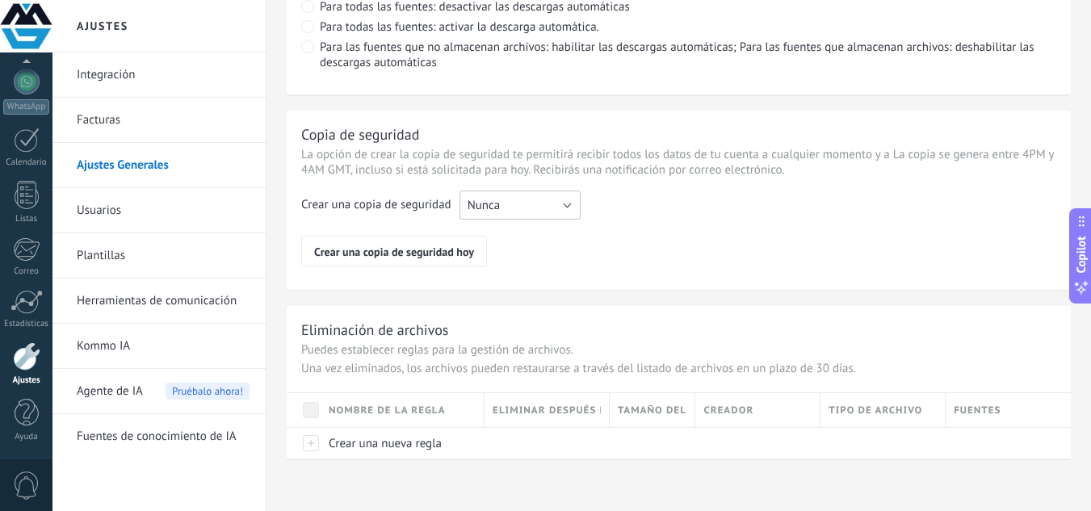
click at [531, 210] on button "Nunca" at bounding box center [519, 205] width 121 height 29
click at [513, 232] on span "Cada semana" at bounding box center [512, 232] width 125 height 15
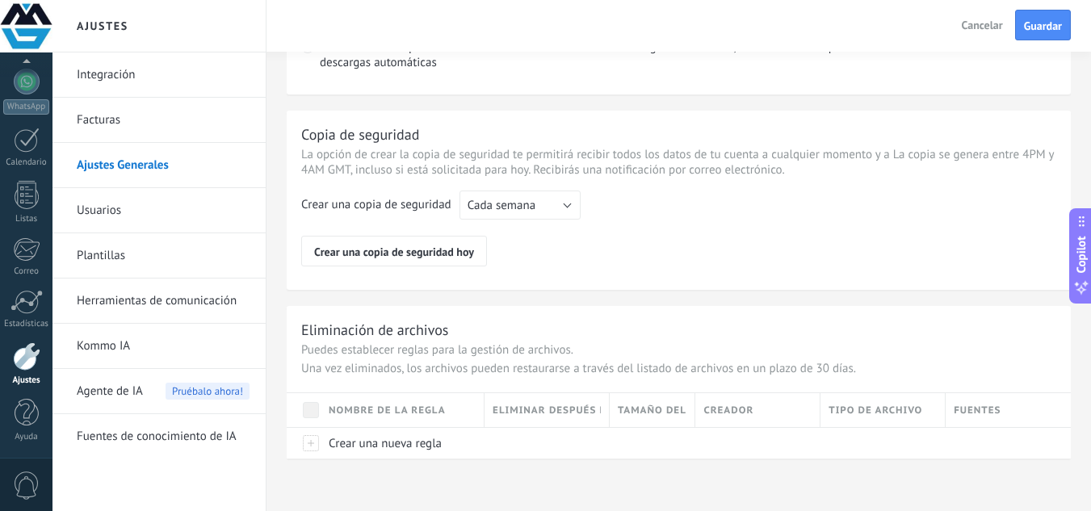
click at [676, 331] on div "Eliminación de archivos" at bounding box center [678, 330] width 755 height 19
click at [1037, 36] on button "Guardar" at bounding box center [1043, 25] width 56 height 31
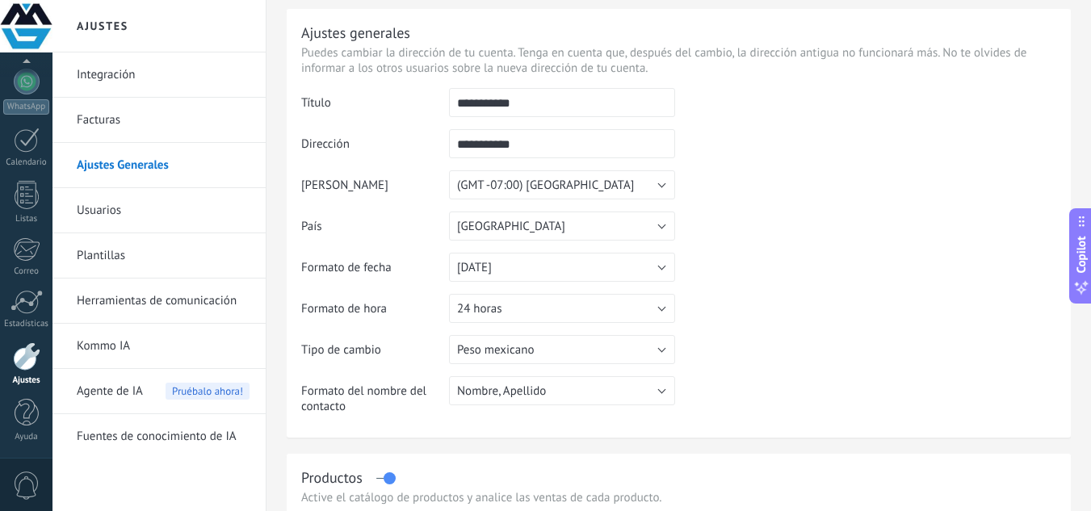
scroll to position [0, 0]
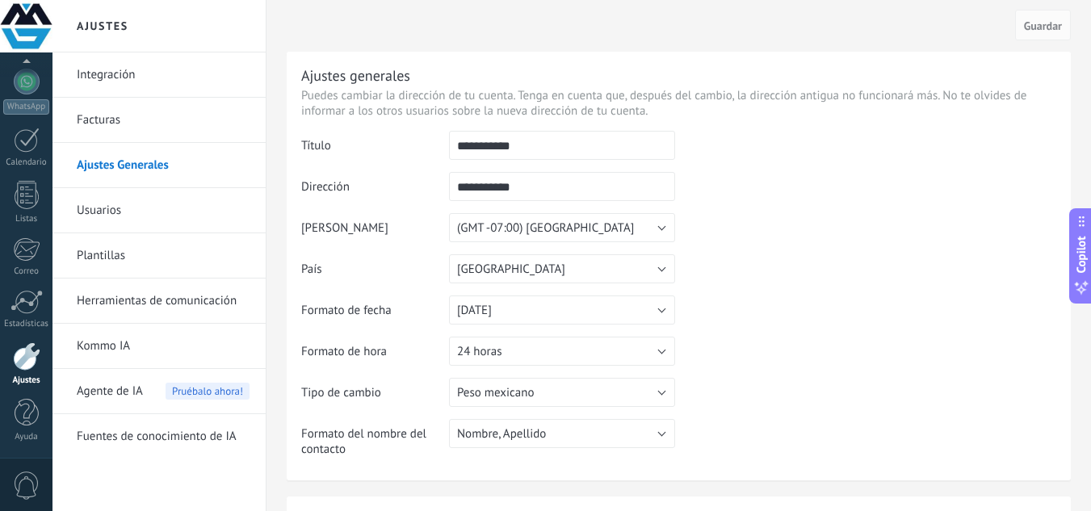
drag, startPoint x: 558, startPoint y: 144, endPoint x: 354, endPoint y: 142, distance: 203.5
click at [355, 142] on tr "**********" at bounding box center [678, 151] width 755 height 41
type input "*****"
drag, startPoint x: 568, startPoint y: 184, endPoint x: 350, endPoint y: 193, distance: 219.0
click at [350, 193] on tr "**********" at bounding box center [678, 192] width 755 height 41
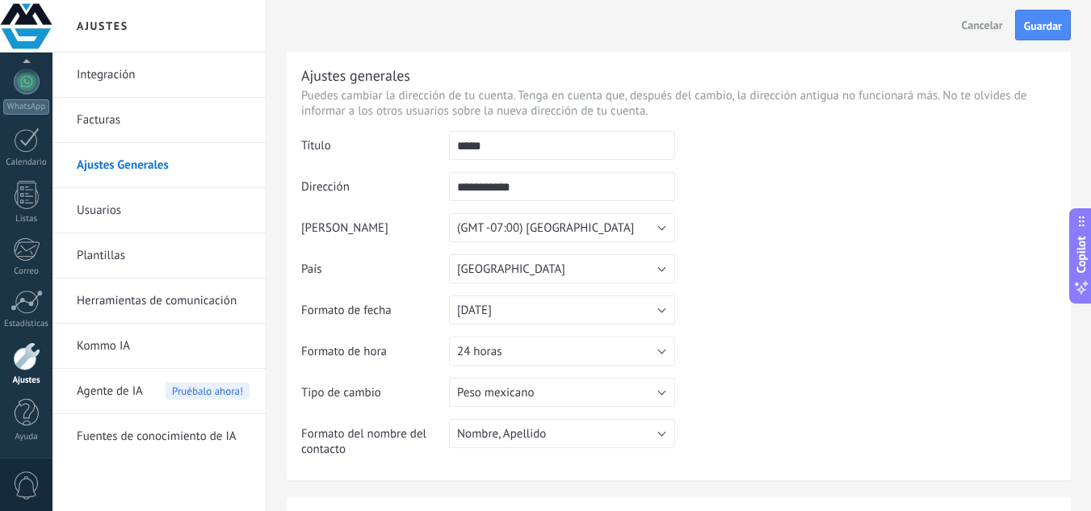
type input "*"
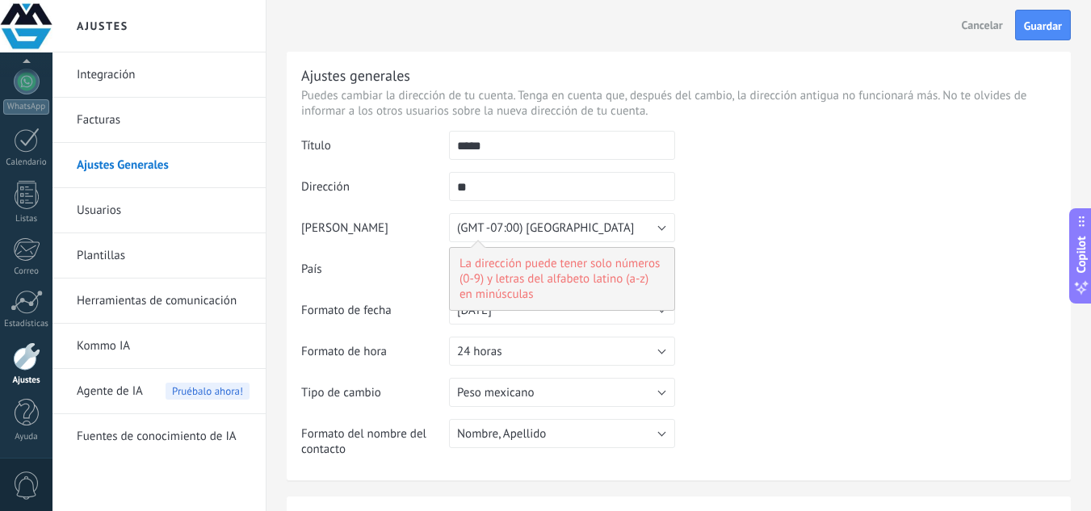
type input "*"
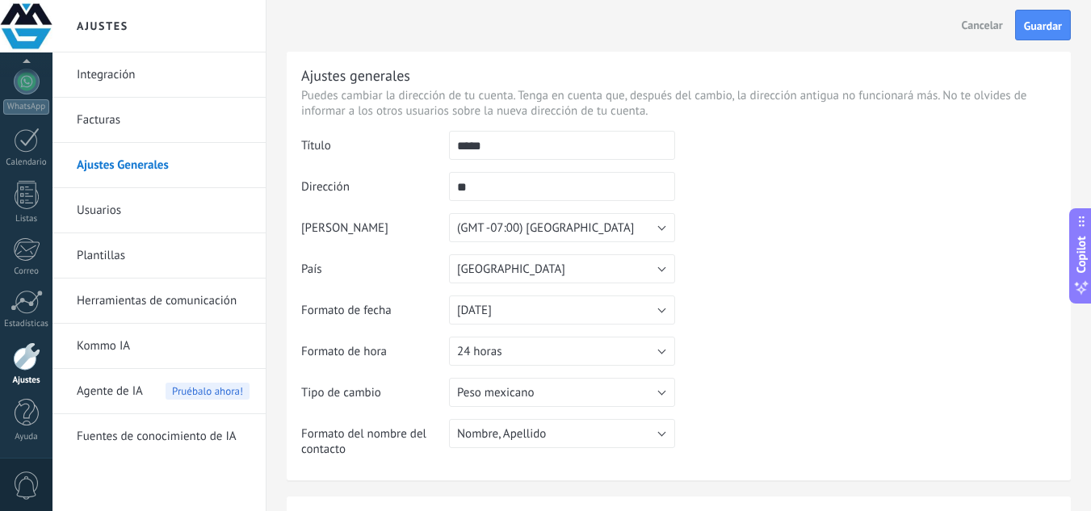
type input "*"
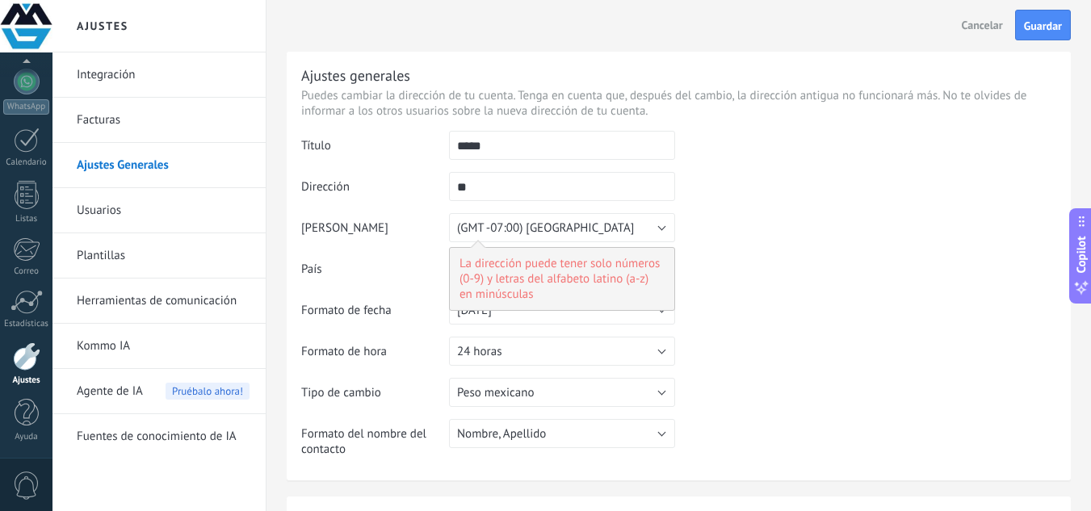
type input "*"
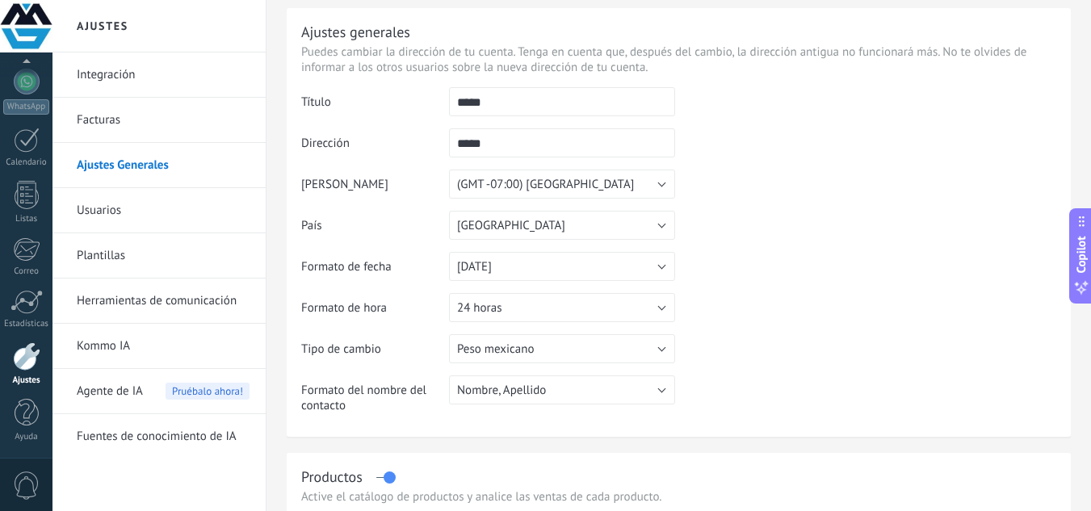
scroll to position [404, 0]
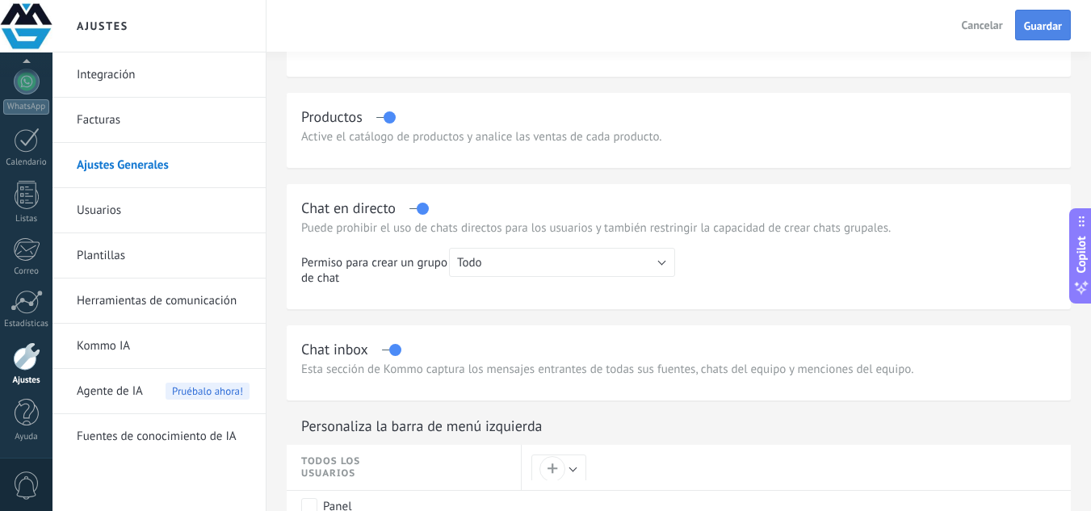
type input "*****"
click at [1057, 18] on button "Guardar" at bounding box center [1043, 25] width 56 height 31
